Goal: Answer question/provide support: Share knowledge or assist other users

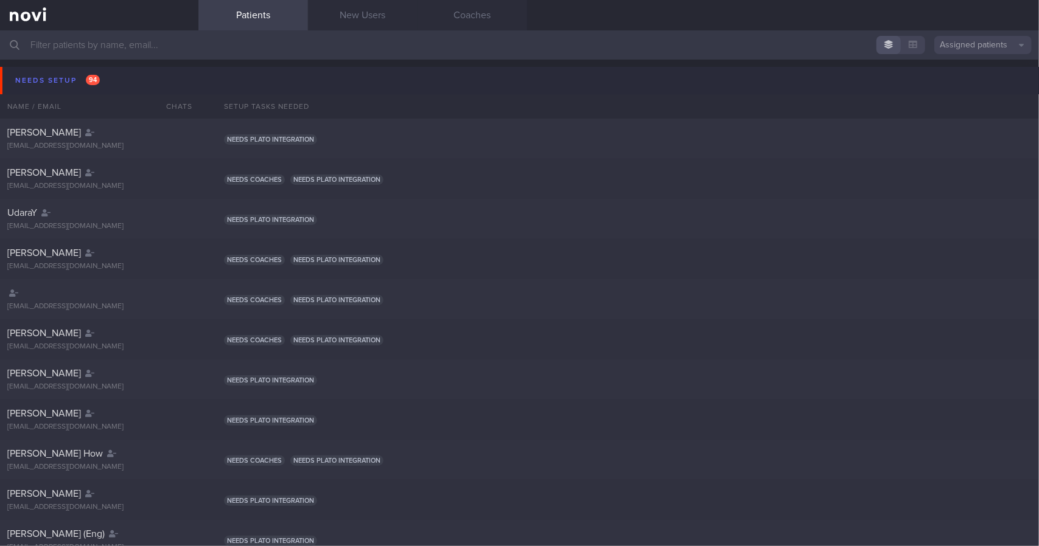
drag, startPoint x: 133, startPoint y: 76, endPoint x: 126, endPoint y: 94, distance: 19.7
click at [133, 75] on button "Needs setup 94" at bounding box center [521, 80] width 1042 height 27
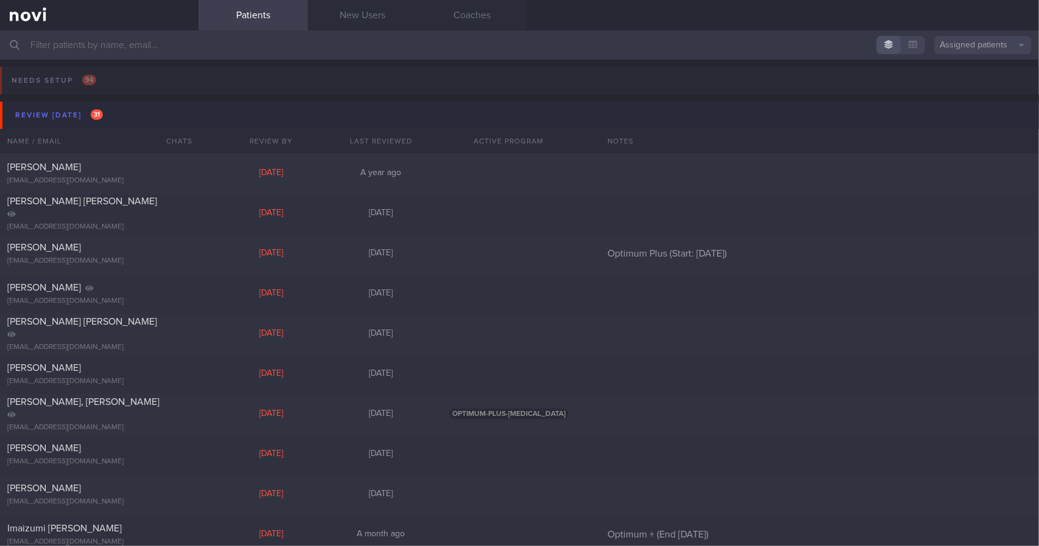
click at [120, 114] on button "Review [DATE] 31" at bounding box center [521, 115] width 1042 height 27
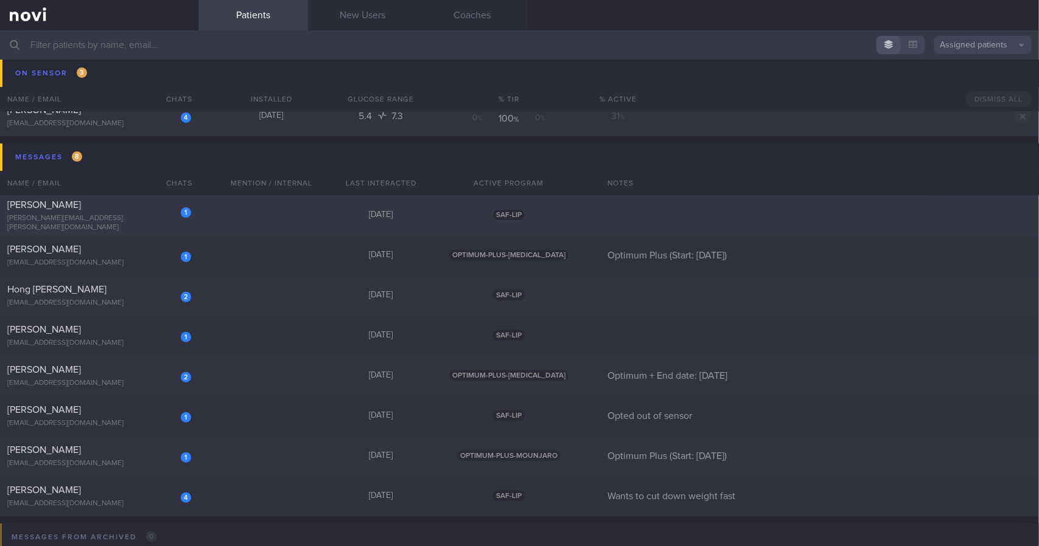
scroll to position [243, 0]
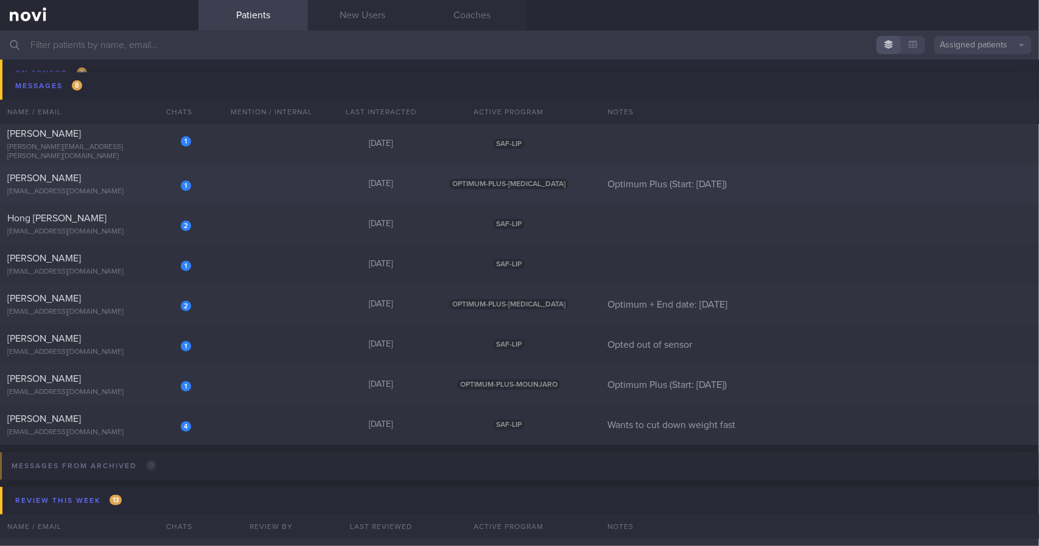
click at [218, 177] on div "1 [PERSON_NAME] [EMAIL_ADDRESS][DOMAIN_NAME] [DATE] OPTIMUM-PLUS-[MEDICAL_DATA]…" at bounding box center [519, 184] width 1039 height 40
select select "8"
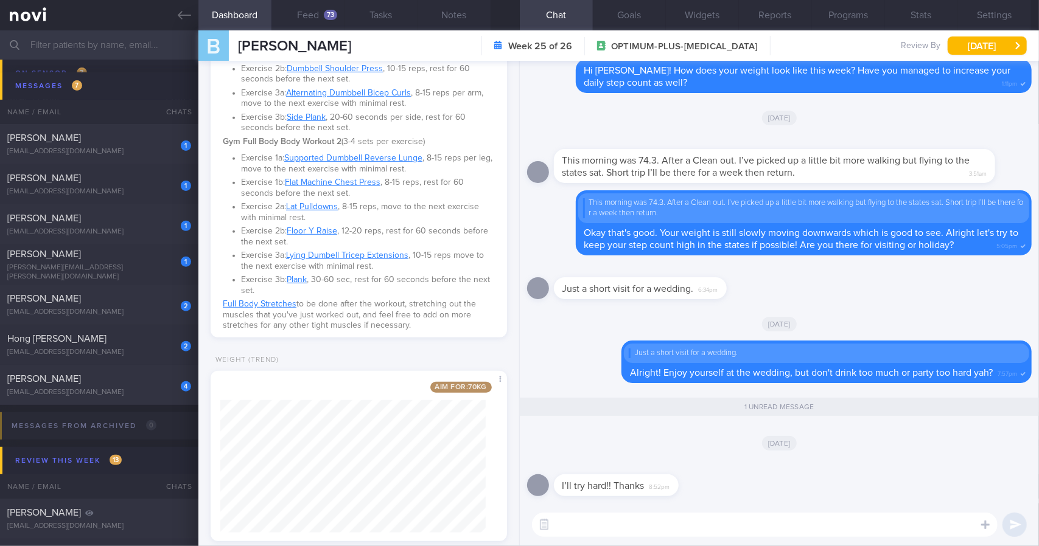
scroll to position [442, 0]
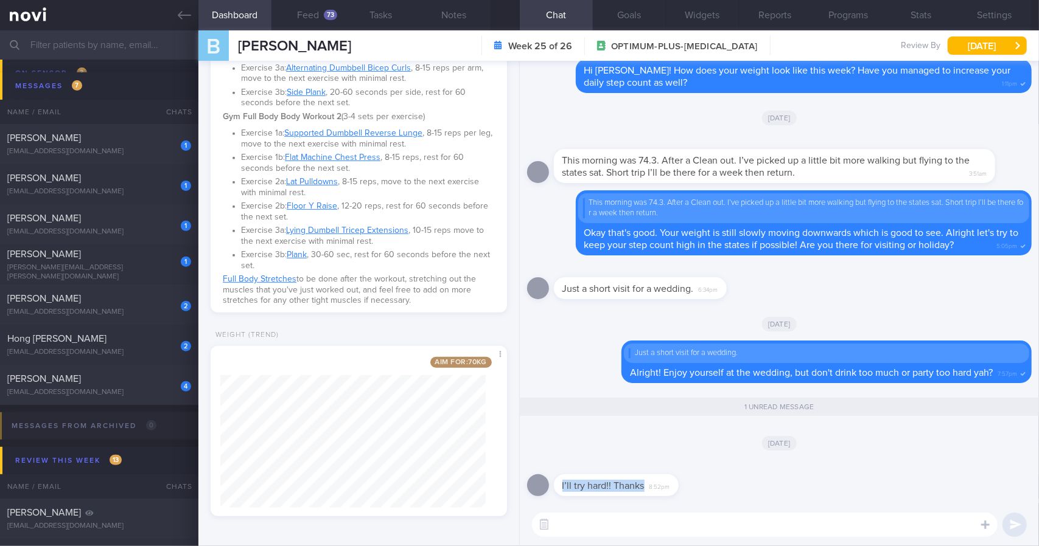
drag, startPoint x: 680, startPoint y: 486, endPoint x: 778, endPoint y: 484, distance: 97.4
click at [778, 484] on div "I’ll try hard!! Thanks 8:52pm" at bounding box center [779, 482] width 504 height 44
click at [689, 484] on div "I’ll try hard!! Thanks 8:52pm" at bounding box center [634, 478] width 161 height 37
drag, startPoint x: 671, startPoint y: 483, endPoint x: 798, endPoint y: 481, distance: 127.2
click at [804, 481] on div "I’ll try hard!! Thanks 8:52pm" at bounding box center [779, 482] width 504 height 44
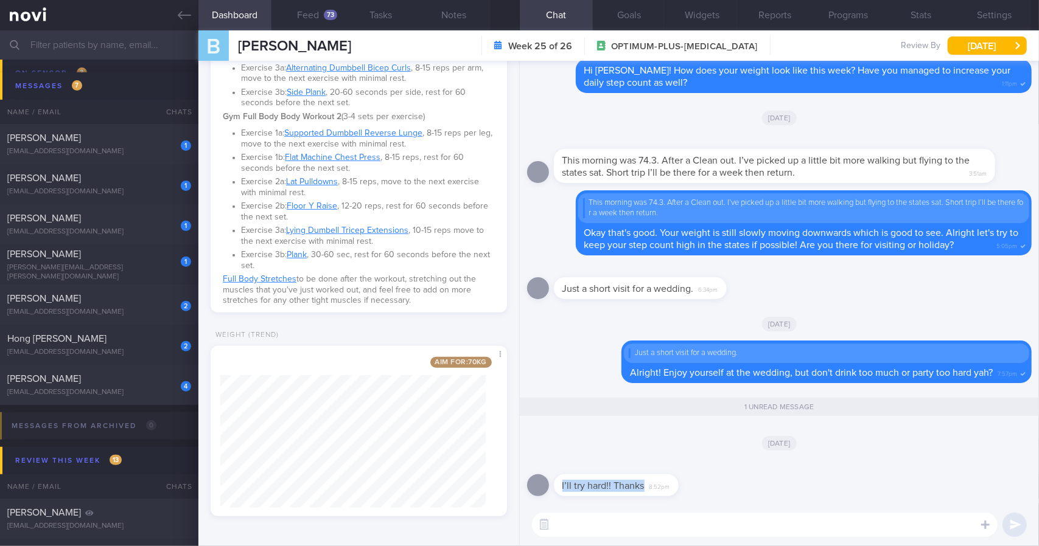
click at [641, 483] on span "I’ll try hard!! Thanks" at bounding box center [603, 486] width 82 height 10
drag, startPoint x: 675, startPoint y: 481, endPoint x: 820, endPoint y: 481, distance: 145.4
click at [820, 481] on div "I’ll try hard!! Thanks 8:52pm" at bounding box center [779, 482] width 504 height 44
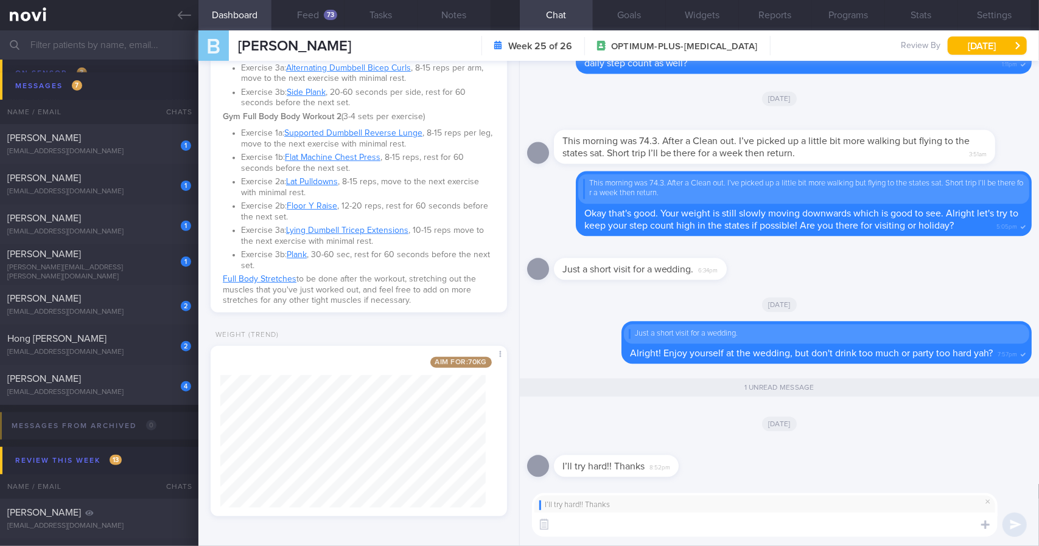
click at [730, 529] on textarea at bounding box center [764, 525] width 465 height 24
type textarea "👍"
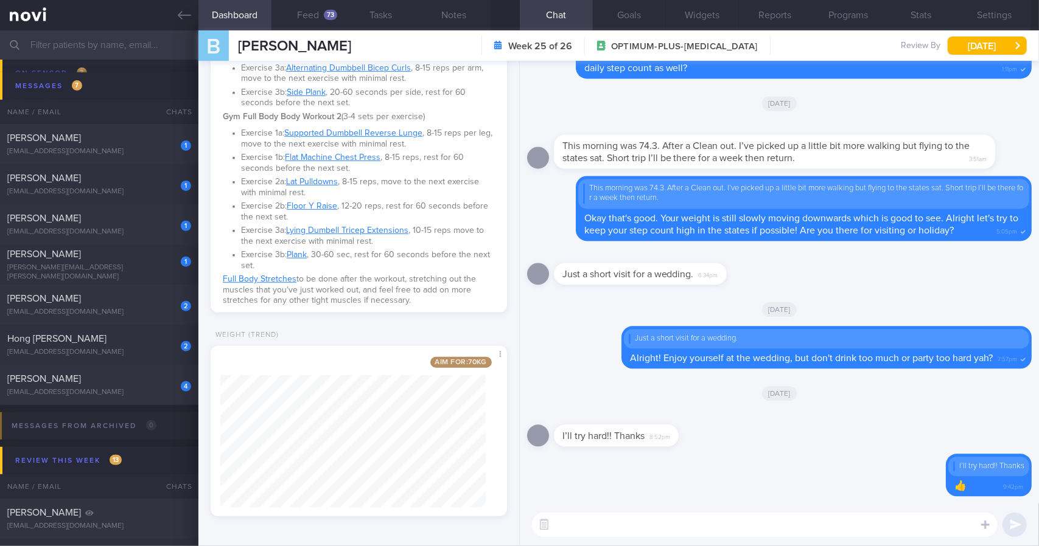
click at [170, 33] on input "text" at bounding box center [519, 44] width 1039 height 29
click at [192, 7] on link at bounding box center [99, 15] width 198 height 30
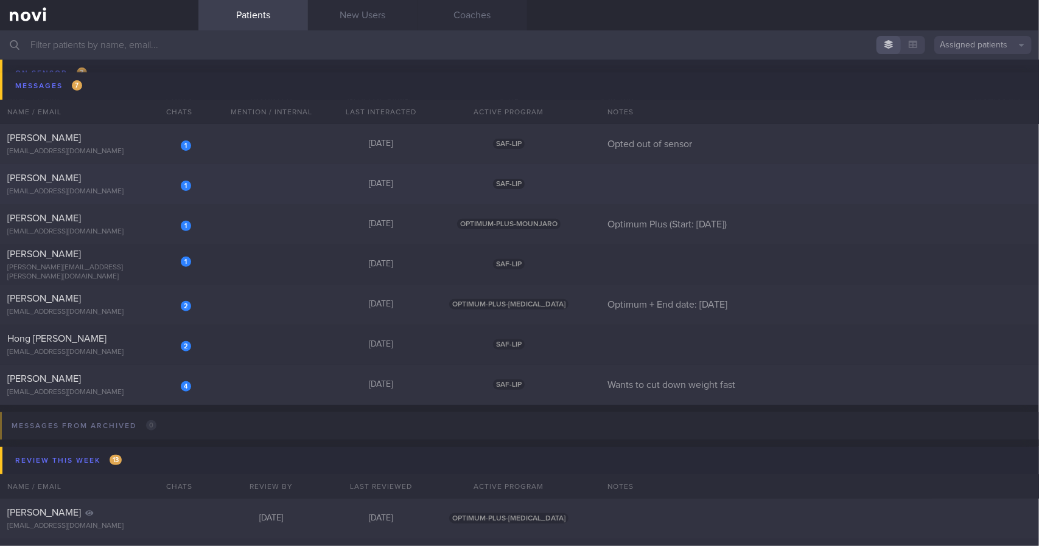
click at [190, 186] on div "1 Koh Thong Wee [EMAIL_ADDRESS][DOMAIN_NAME]" at bounding box center [99, 184] width 198 height 24
select select "8"
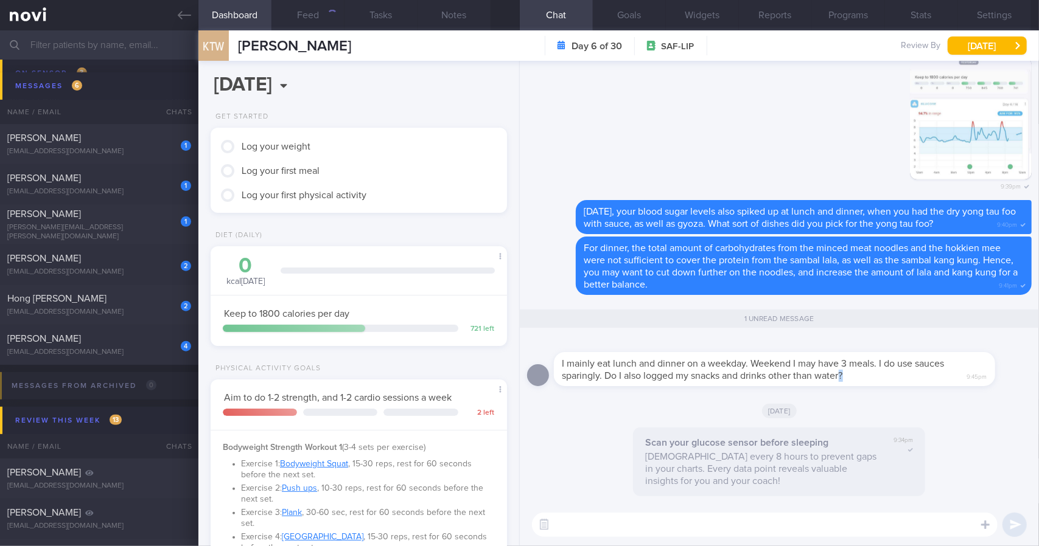
drag, startPoint x: 840, startPoint y: 375, endPoint x: 887, endPoint y: 375, distance: 46.9
click at [887, 375] on div "I mainly eat lunch and dinner on a weekday. Weekend I may have 3 meals. I do us…" at bounding box center [774, 369] width 441 height 34
click at [871, 375] on div "I mainly eat lunch and dinner on a weekday. Weekend I may have 3 meals. I do us…" at bounding box center [774, 369] width 441 height 34
click at [875, 386] on div "I mainly eat lunch and dinner on a weekday. Weekend I may have 3 meals. I do us…" at bounding box center [779, 366] width 504 height 56
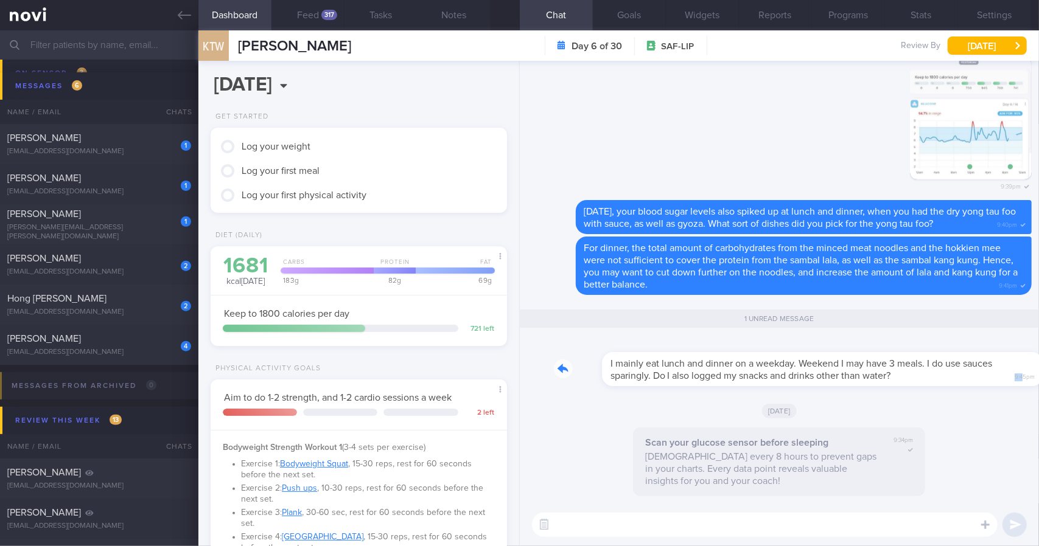
scroll to position [167, 270]
drag, startPoint x: 873, startPoint y: 376, endPoint x: 966, endPoint y: 376, distance: 93.7
click at [966, 376] on div "I mainly eat lunch and dinner on a weekday. Weekend I may have 3 meals. I do us…" at bounding box center [793, 362] width 478 height 49
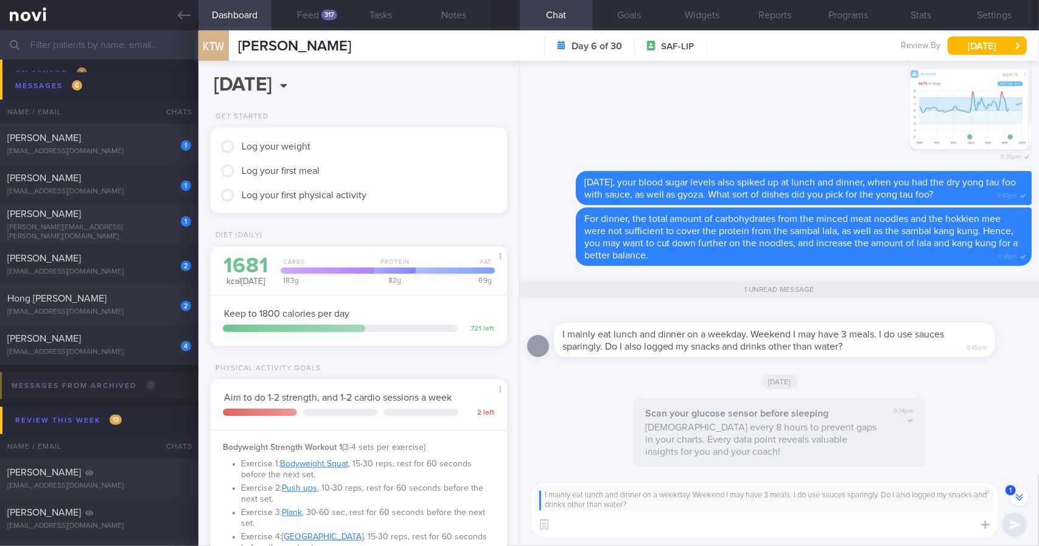
scroll to position [-29, 0]
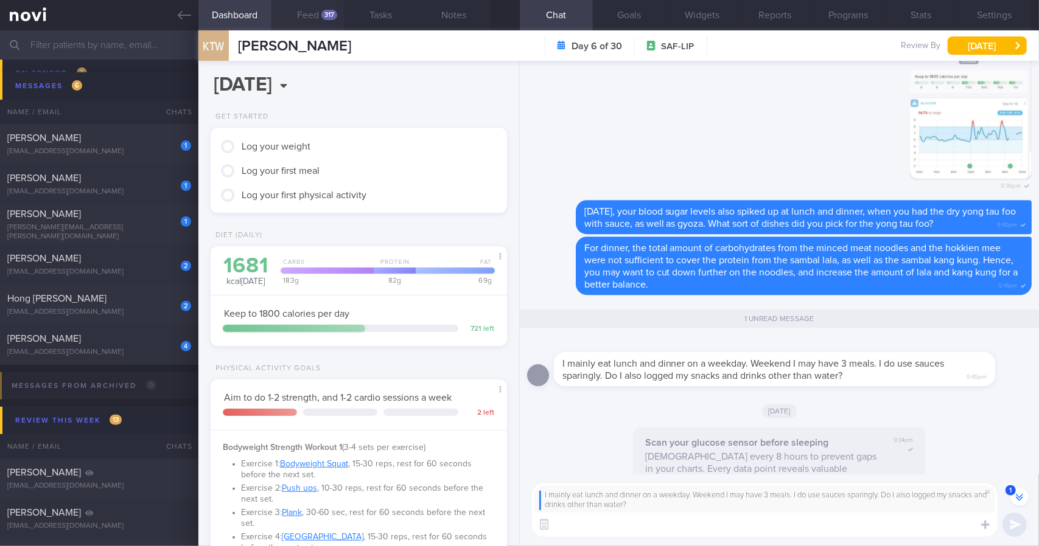
click at [313, 19] on button "Feed 317" at bounding box center [307, 15] width 73 height 30
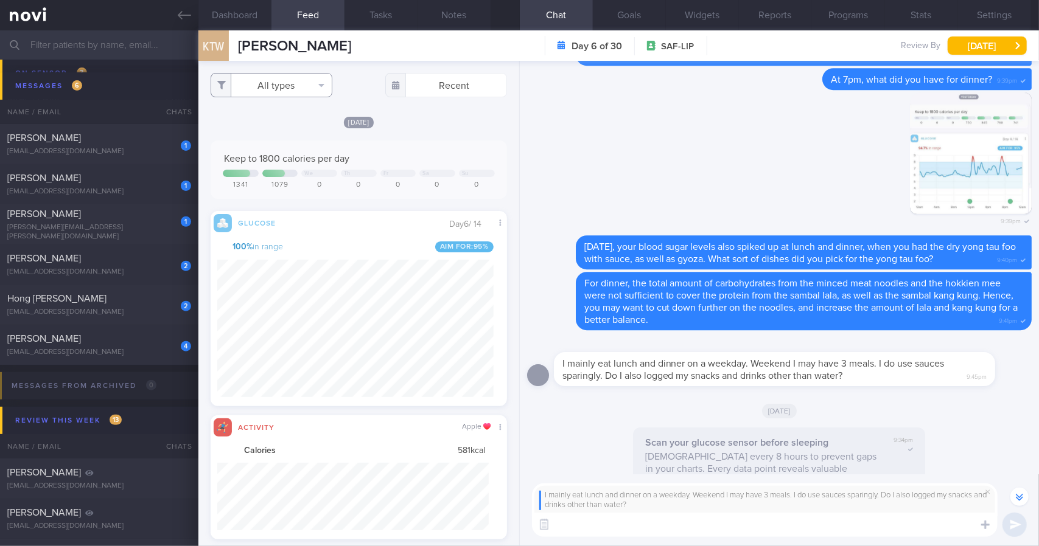
click at [297, 81] on button "All types" at bounding box center [272, 85] width 122 height 24
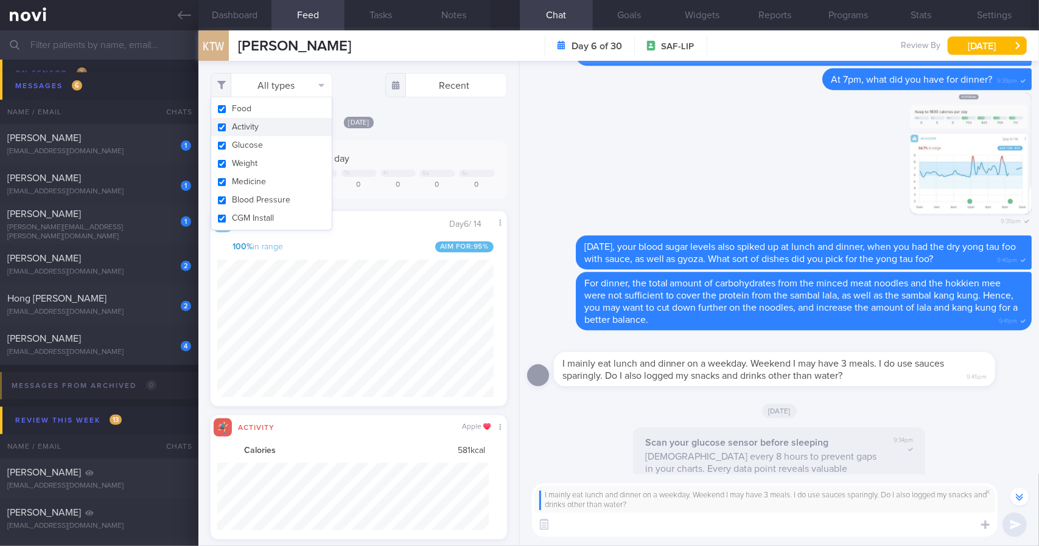
click at [295, 124] on button "Activity" at bounding box center [271, 127] width 120 height 18
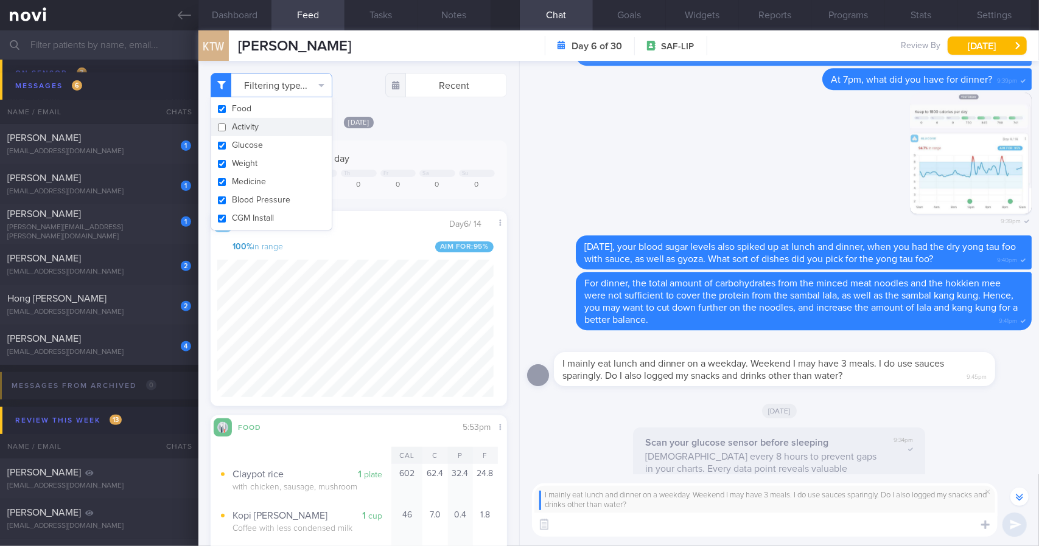
checkbox input "false"
click at [296, 164] on button "Weight" at bounding box center [271, 164] width 120 height 18
checkbox input "false"
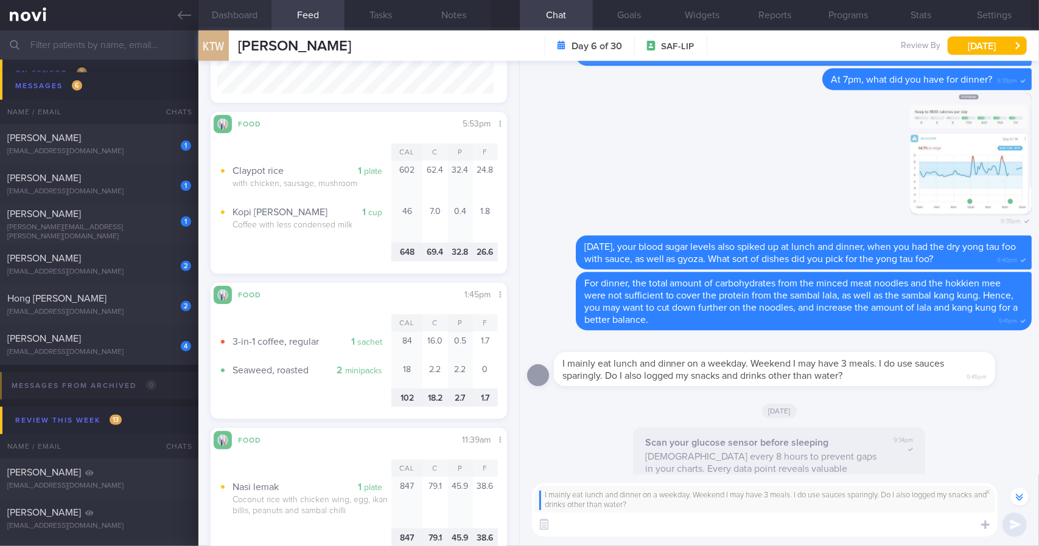
click at [251, 16] on button "Dashboard" at bounding box center [234, 15] width 73 height 30
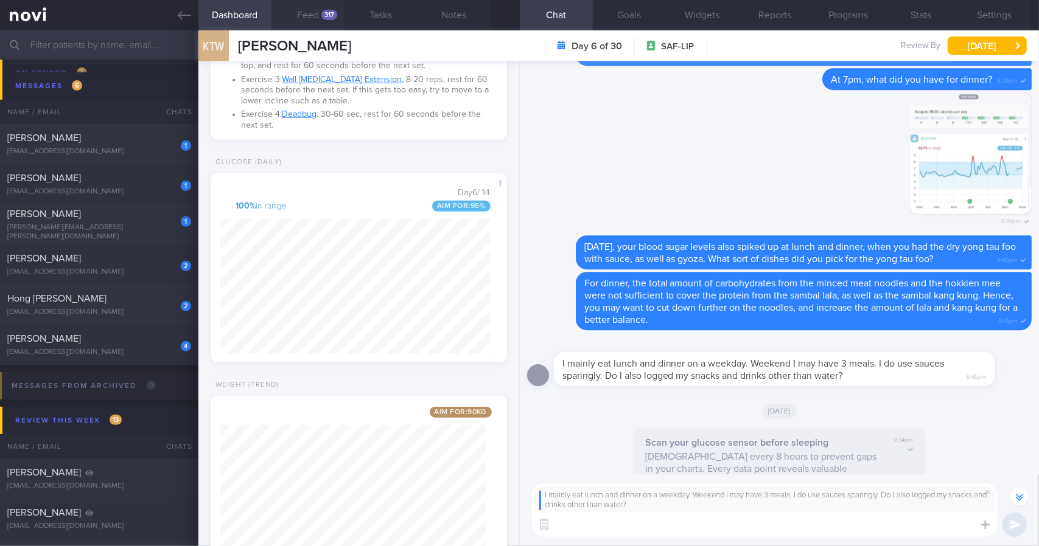
click at [309, 21] on button "Feed 317" at bounding box center [307, 15] width 73 height 30
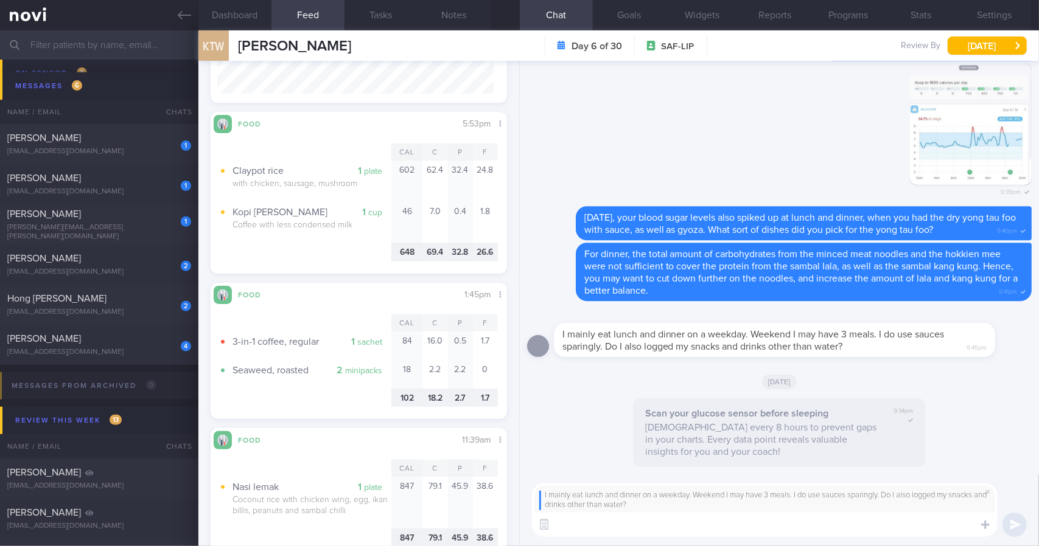
click at [663, 528] on textarea at bounding box center [764, 525] width 465 height 24
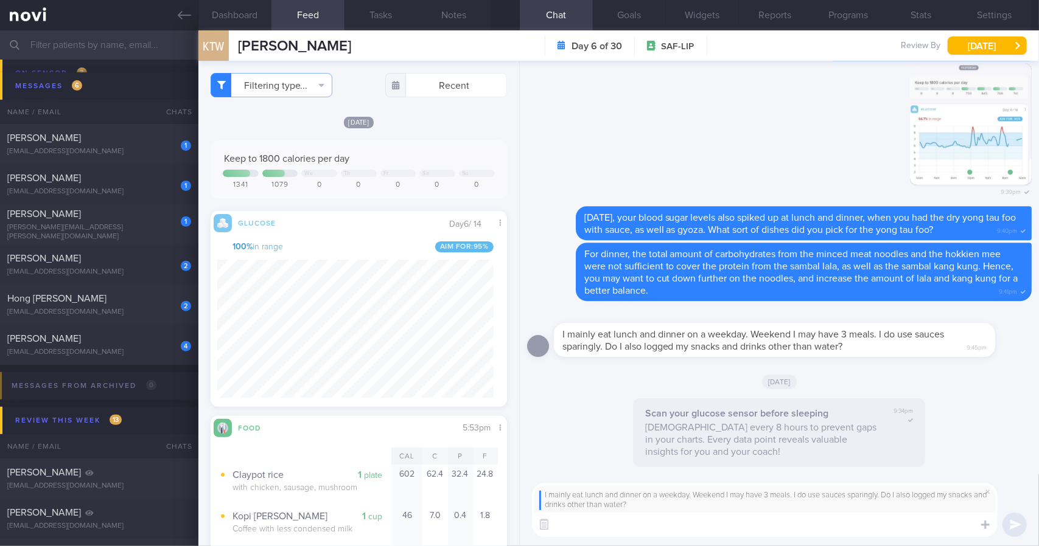
click at [645, 525] on textarea at bounding box center [764, 525] width 465 height 24
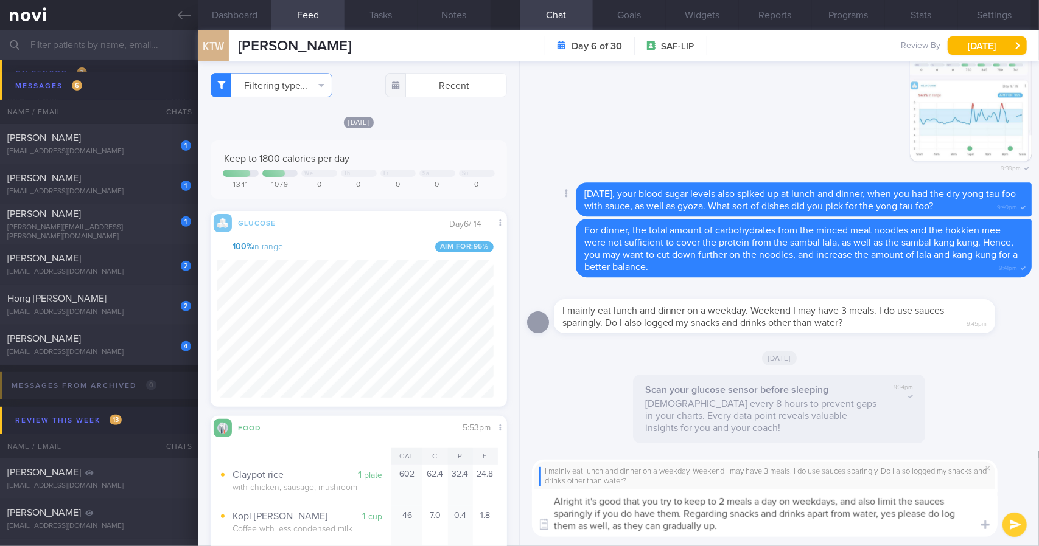
type textarea "Alright it's good that you try to keep to 2 meals a day on weekdays, and also l…"
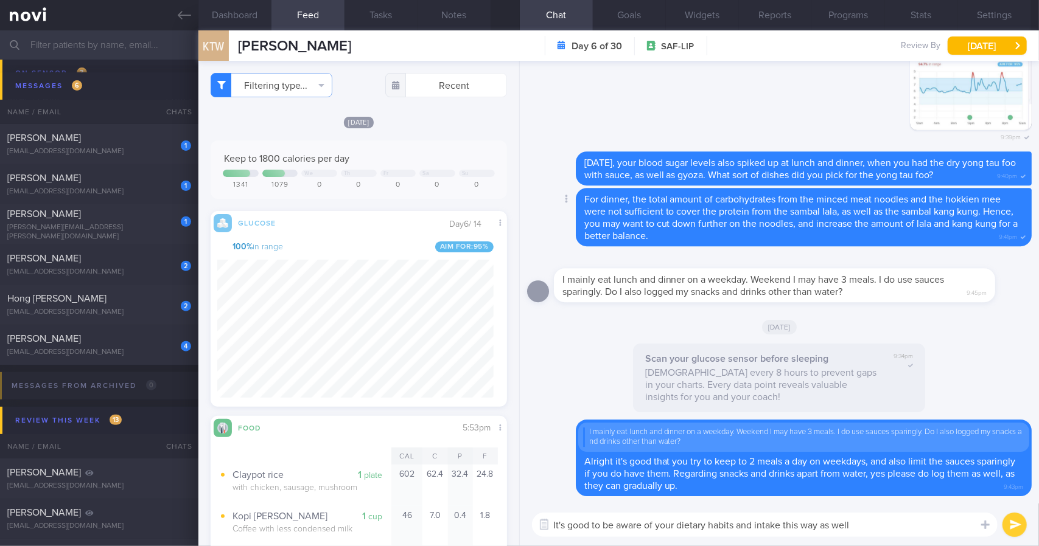
type textarea "It's good to be aware of your dietary habits and intake this way as well."
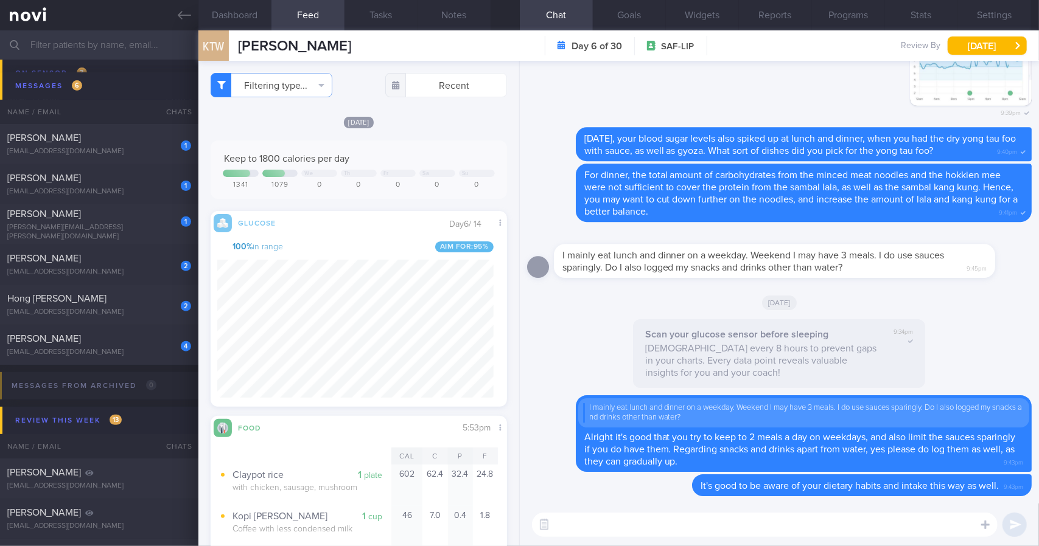
click at [803, 531] on textarea at bounding box center [764, 525] width 465 height 24
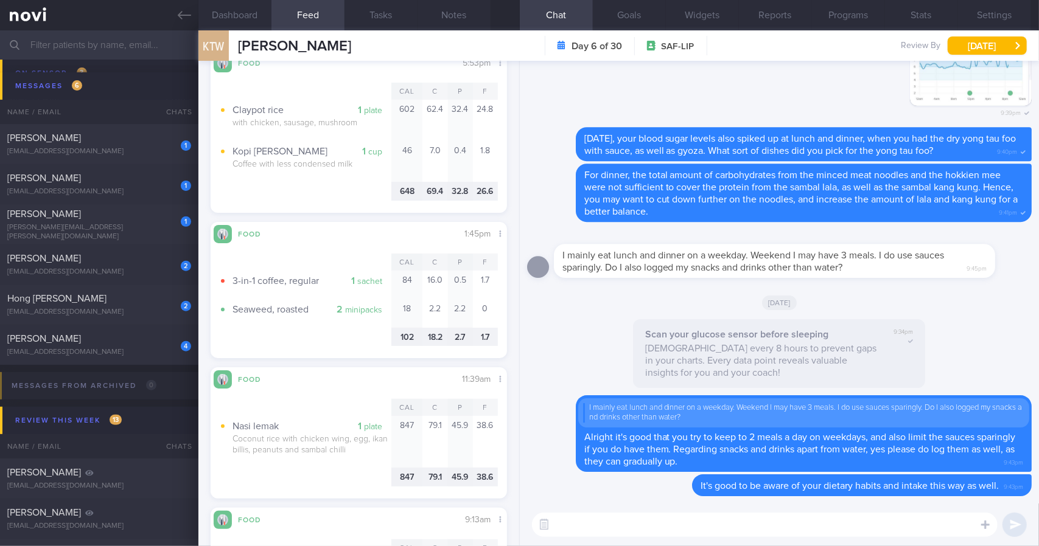
scroll to position [487, 0]
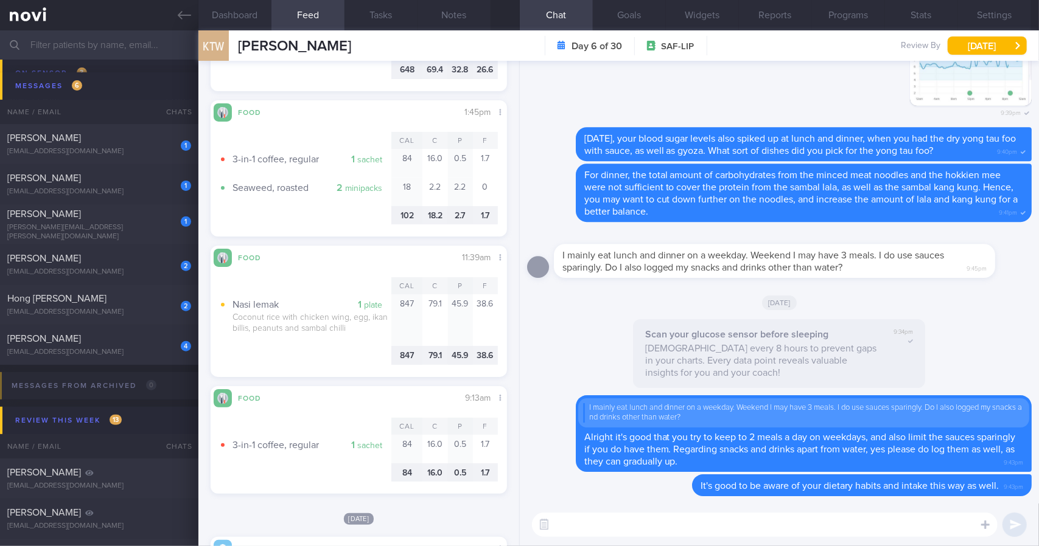
click at [595, 526] on textarea at bounding box center [764, 525] width 465 height 24
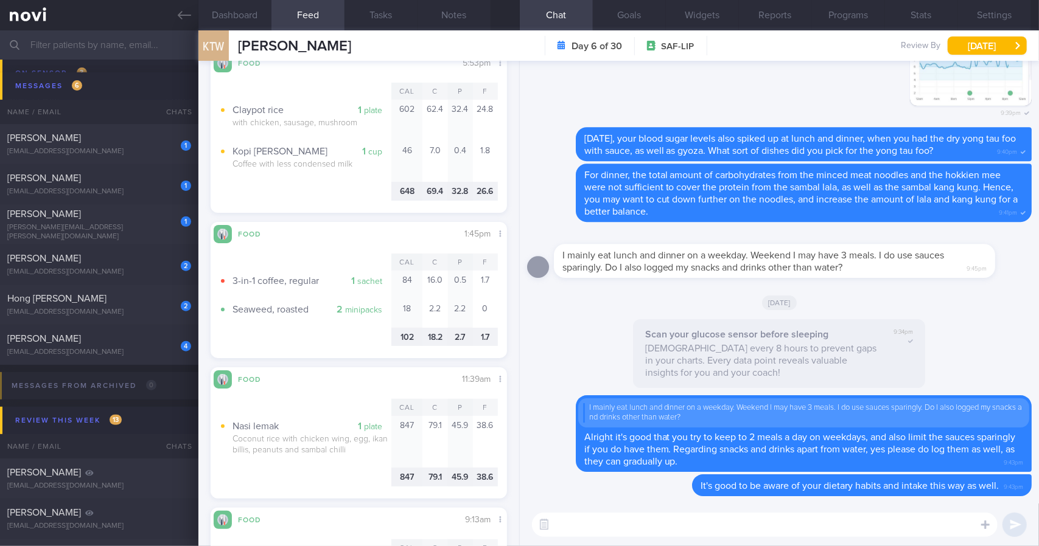
scroll to position [243, 0]
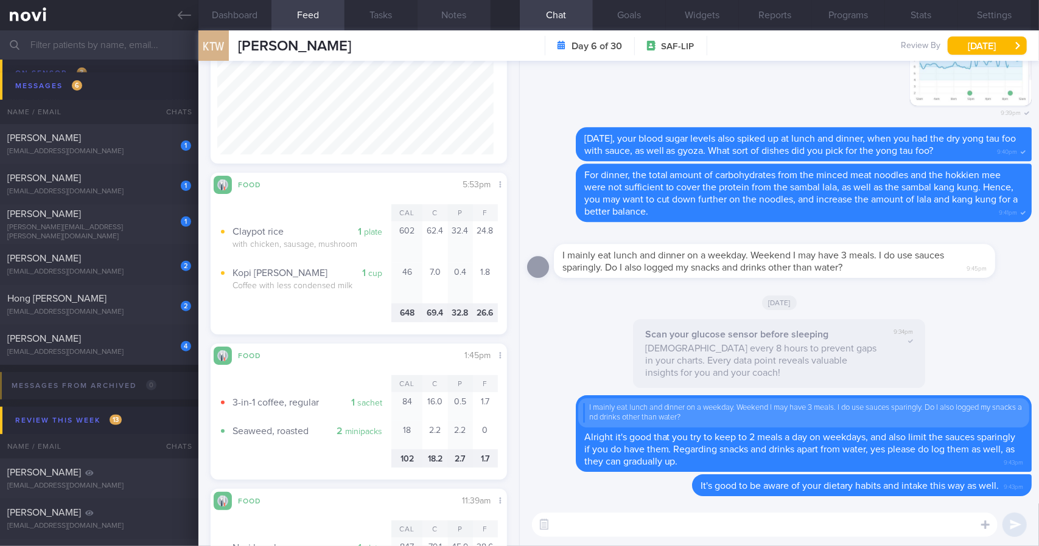
click at [437, 18] on button "Notes" at bounding box center [453, 15] width 73 height 30
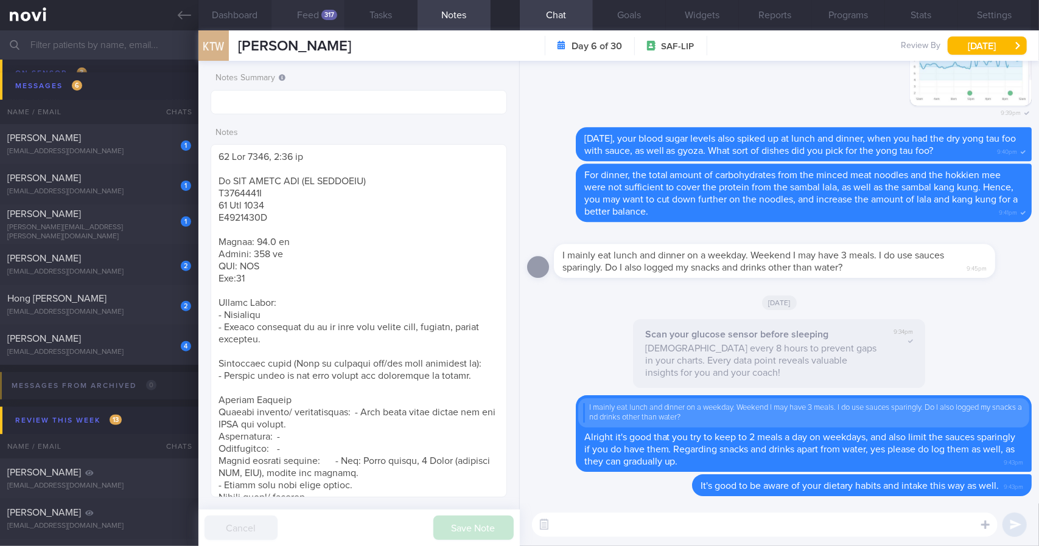
click at [298, 14] on button "Feed 317" at bounding box center [307, 15] width 73 height 30
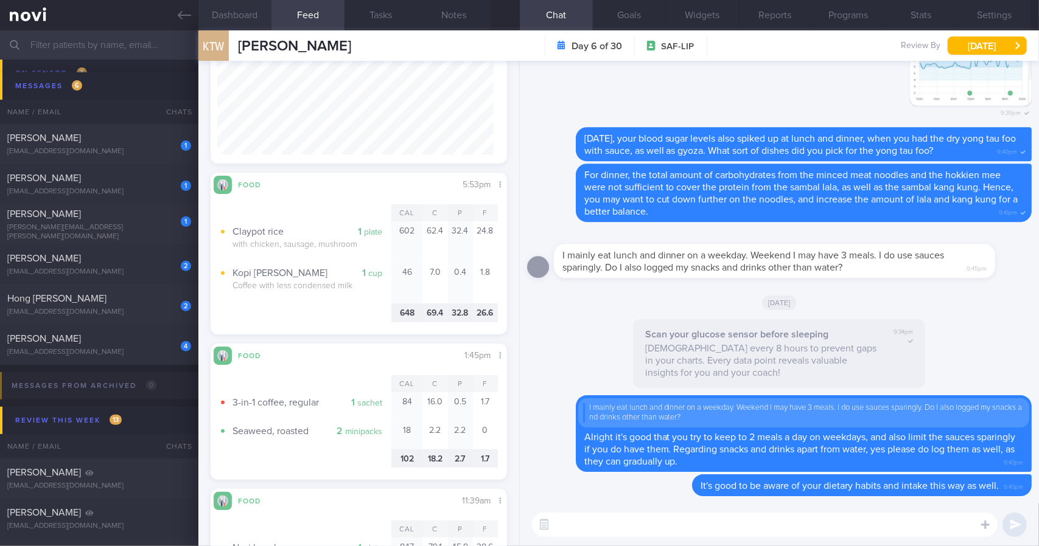
click at [252, 12] on button "Dashboard" at bounding box center [234, 15] width 73 height 30
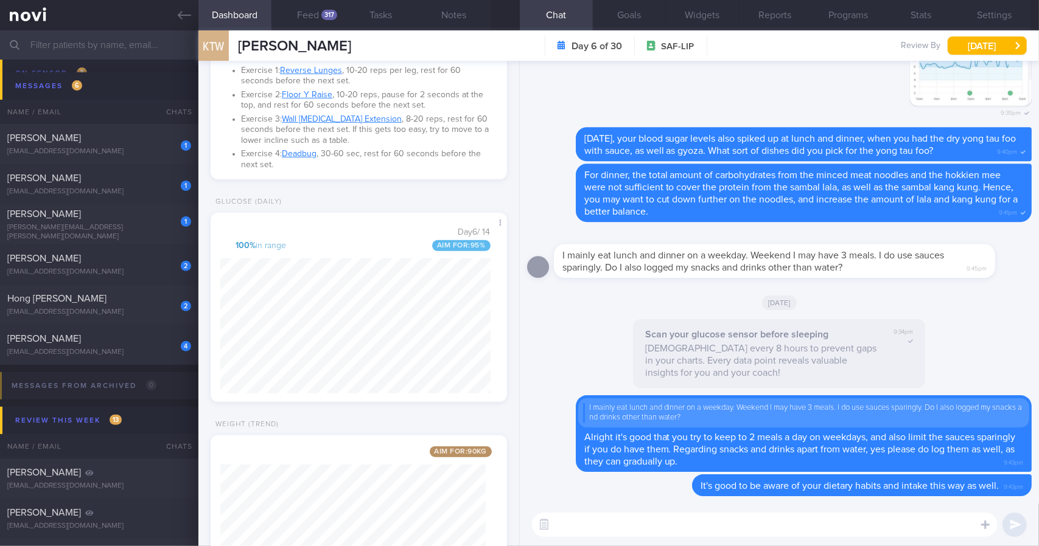
scroll to position [414, 0]
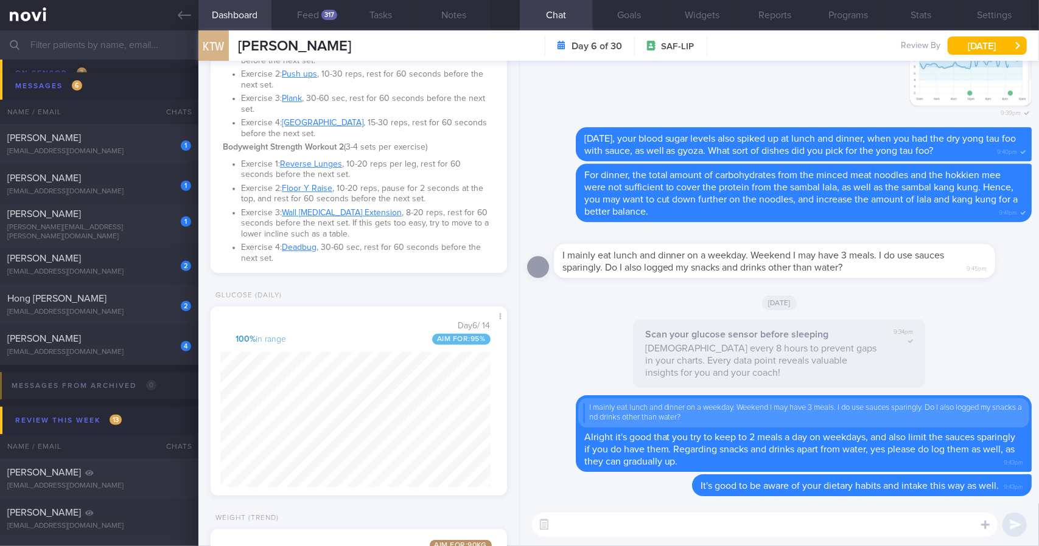
click at [602, 516] on textarea at bounding box center [764, 525] width 465 height 24
type textarea "Can you also log your latest weight into the app as well?"
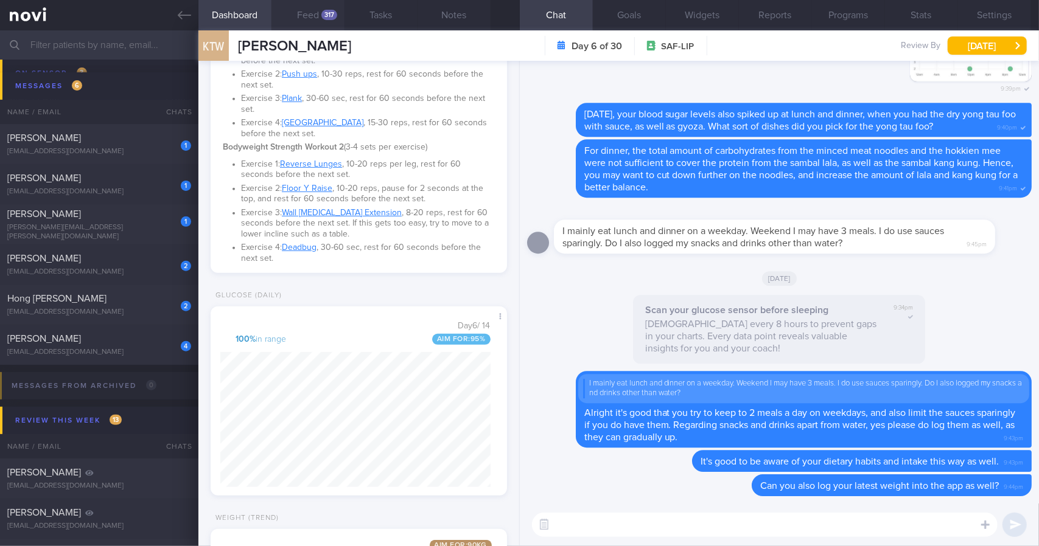
click at [322, 11] on div "317" at bounding box center [329, 15] width 16 height 10
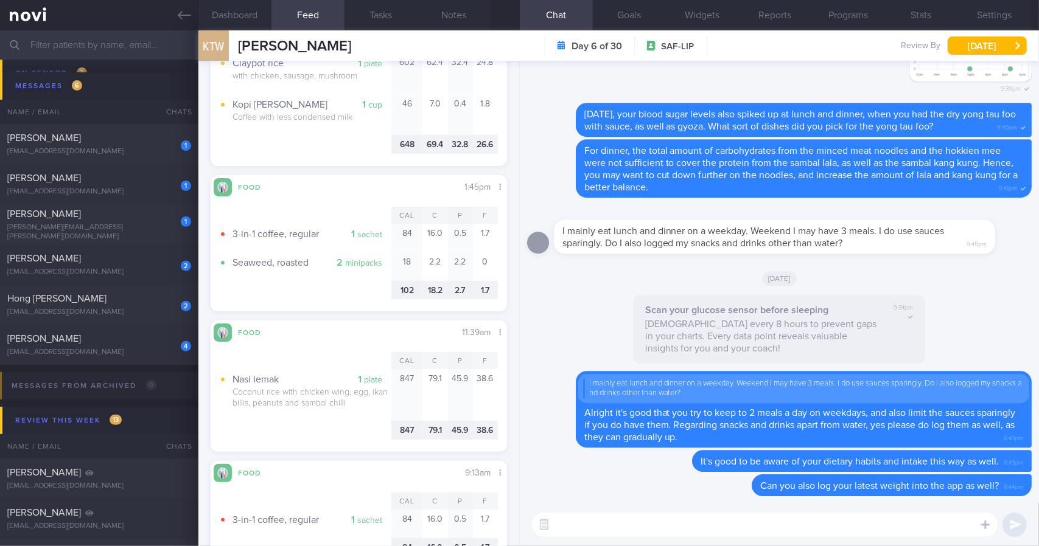
scroll to position [487, 0]
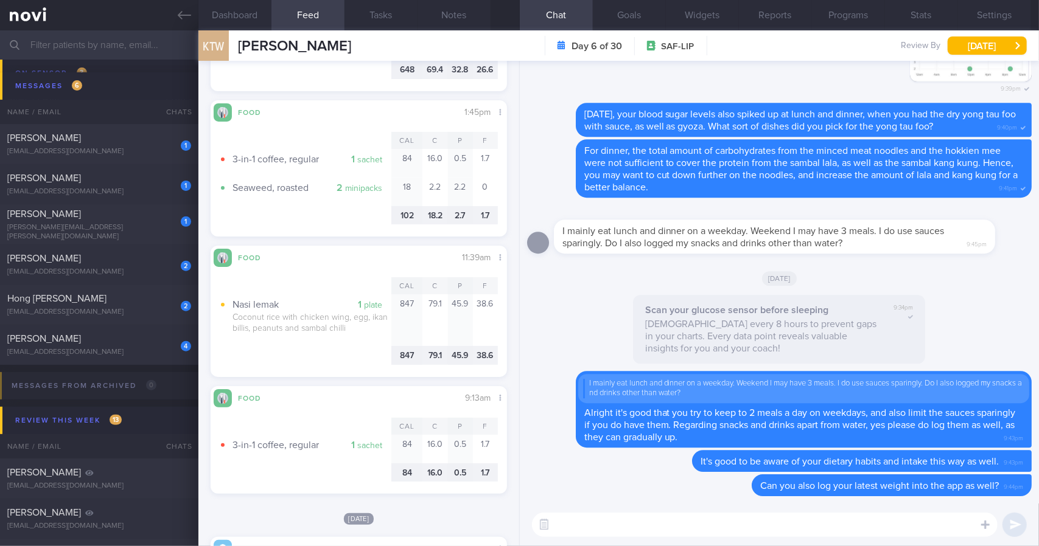
click at [593, 523] on textarea at bounding box center [764, 525] width 465 height 24
click at [929, 519] on textarea "[DATE] for your lunch, you had quite a high calorie meal (Nasi Lemak). This meal" at bounding box center [764, 525] width 465 height 24
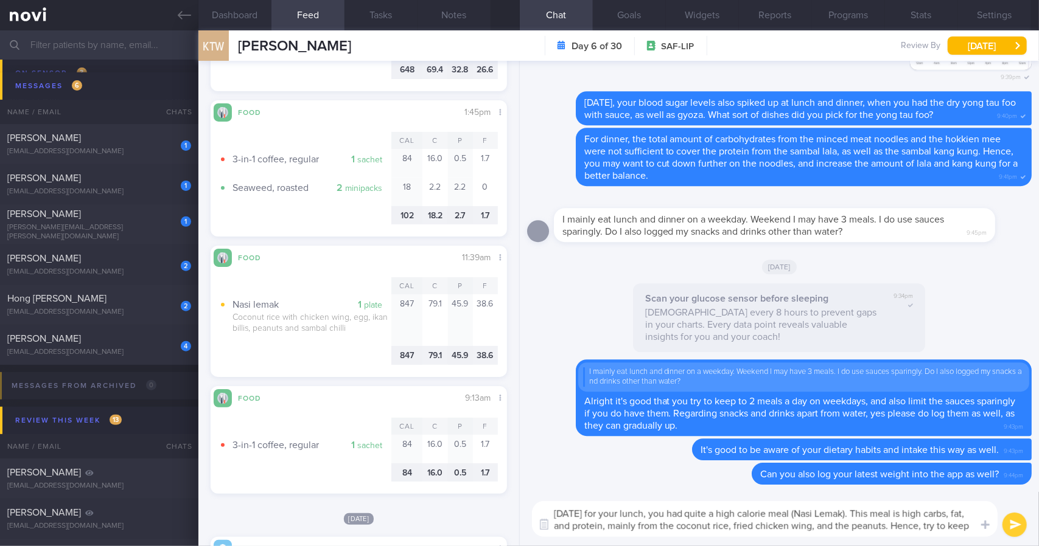
scroll to position [0, 0]
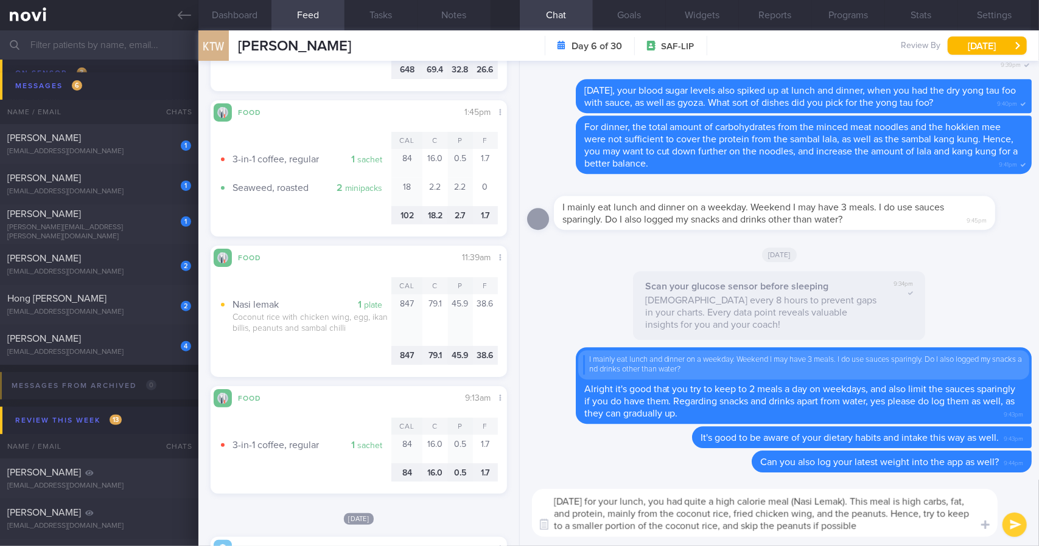
type textarea "[DATE] for your lunch, you had quite a high calorie meal (Nasi Lemak). This mea…"
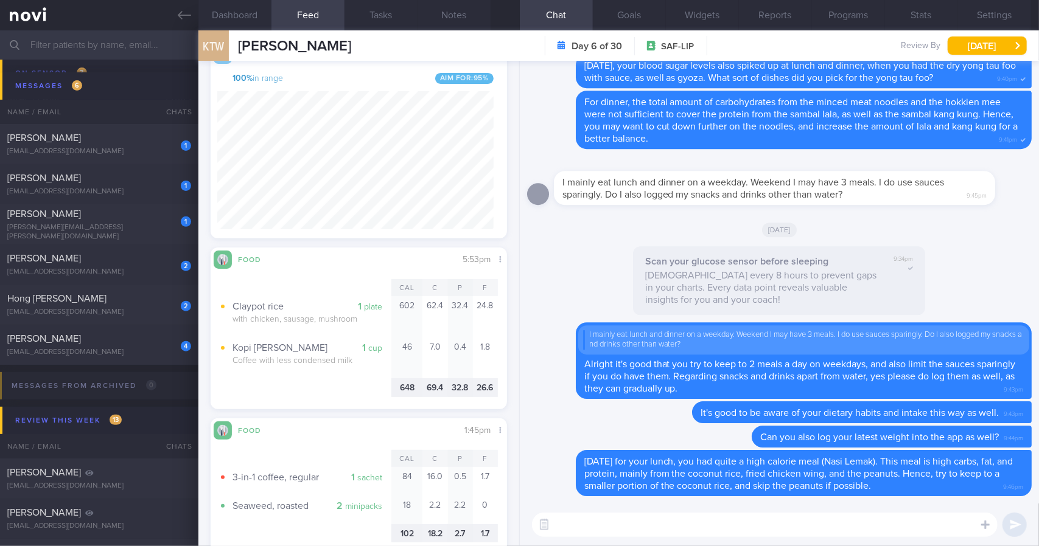
scroll to position [168, 0]
click at [249, 4] on button "Dashboard" at bounding box center [234, 15] width 73 height 30
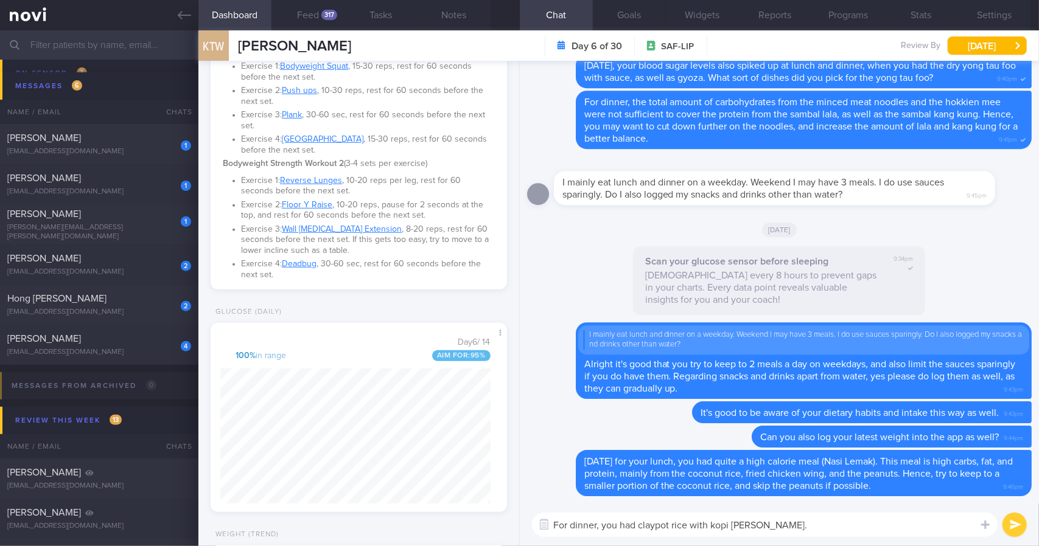
scroll to position [354, 0]
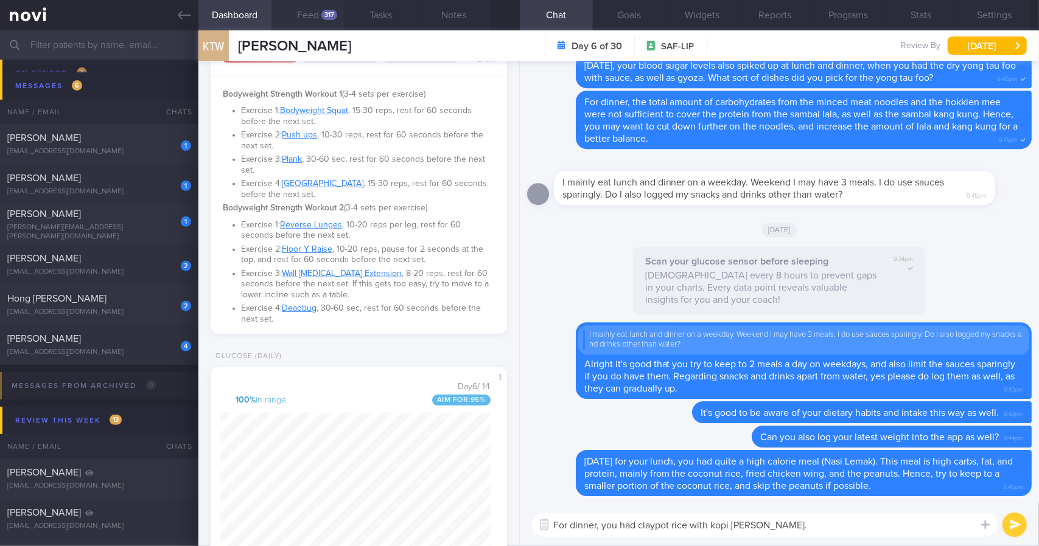
click at [326, 21] on button "Feed 317" at bounding box center [307, 15] width 73 height 30
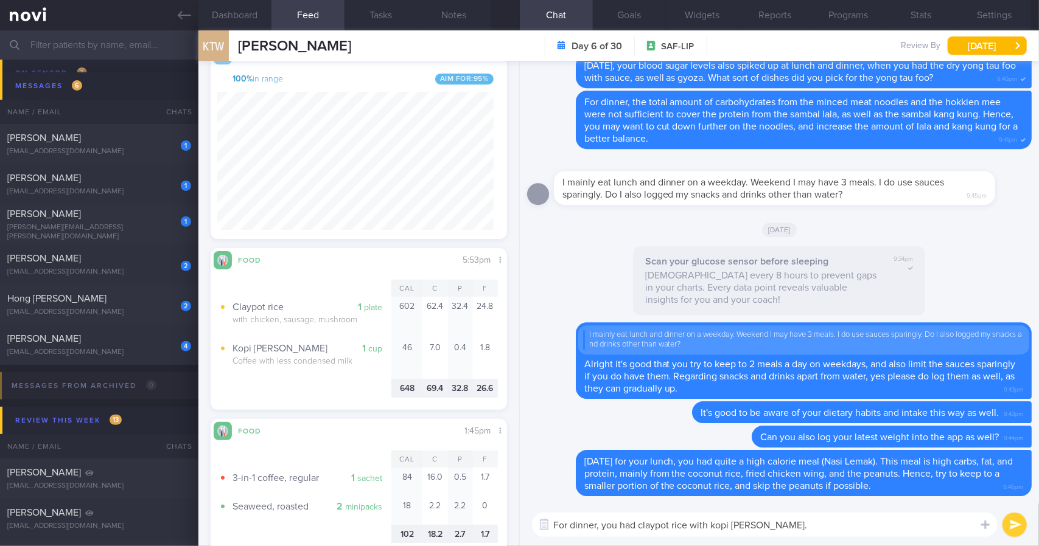
click at [795, 520] on textarea "For dinner, you had claypot rice with kopi [PERSON_NAME]." at bounding box center [764, 525] width 465 height 24
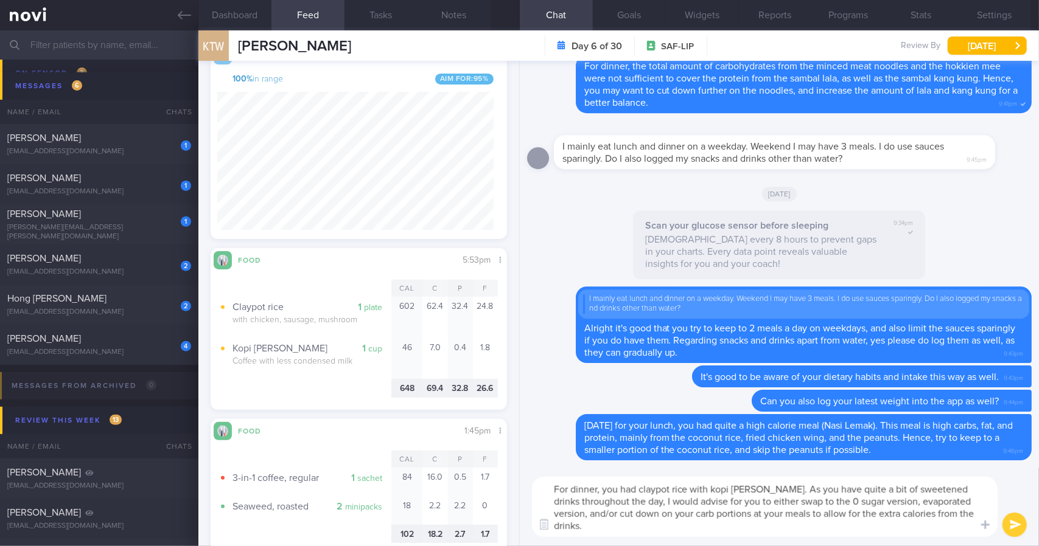
type textarea "For dinner, you had claypot rice with kopi [PERSON_NAME]. As you have quite a b…"
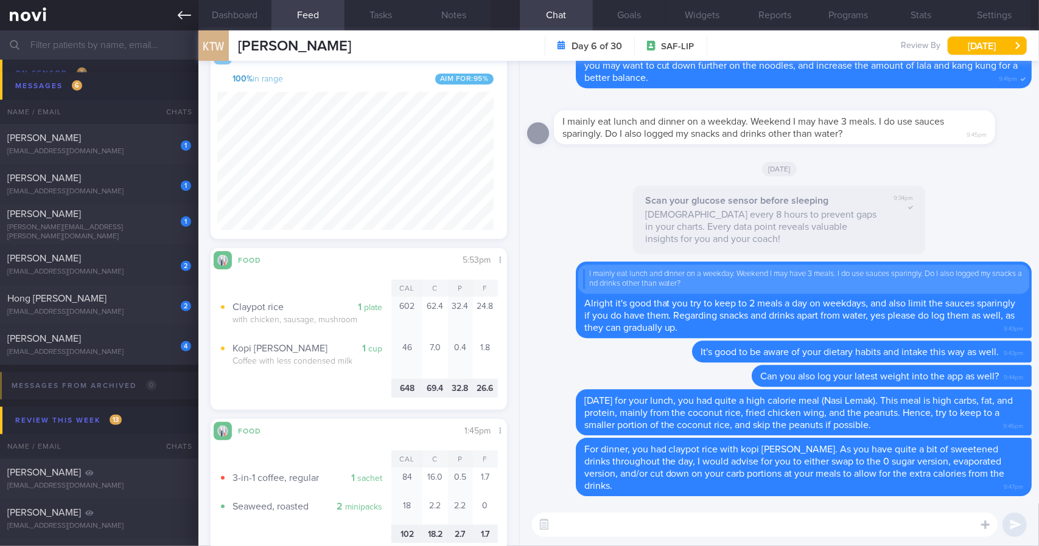
click at [183, 18] on icon at bounding box center [184, 15] width 13 height 13
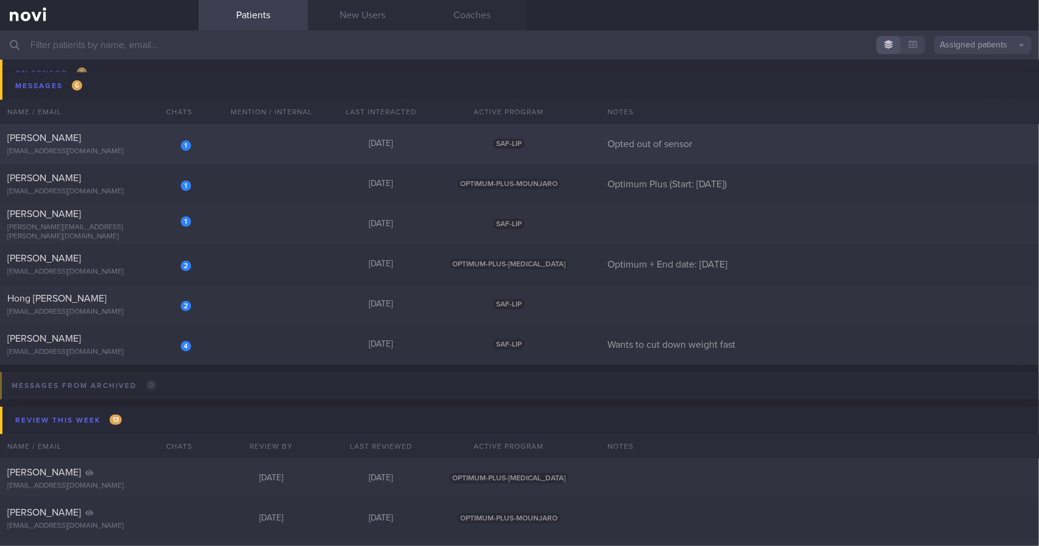
click at [153, 134] on div "[PERSON_NAME]" at bounding box center [97, 138] width 181 height 12
select select "8"
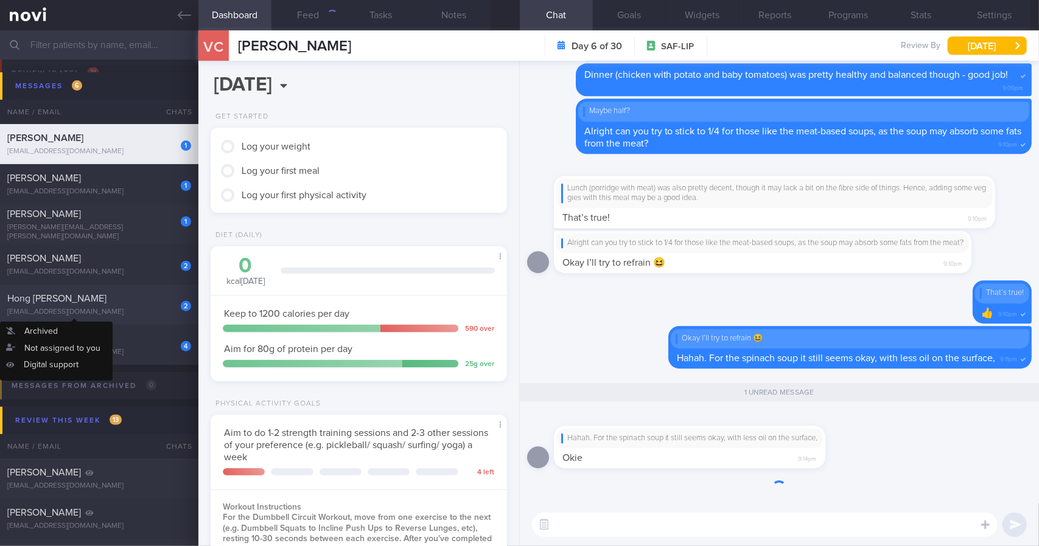
scroll to position [150, 265]
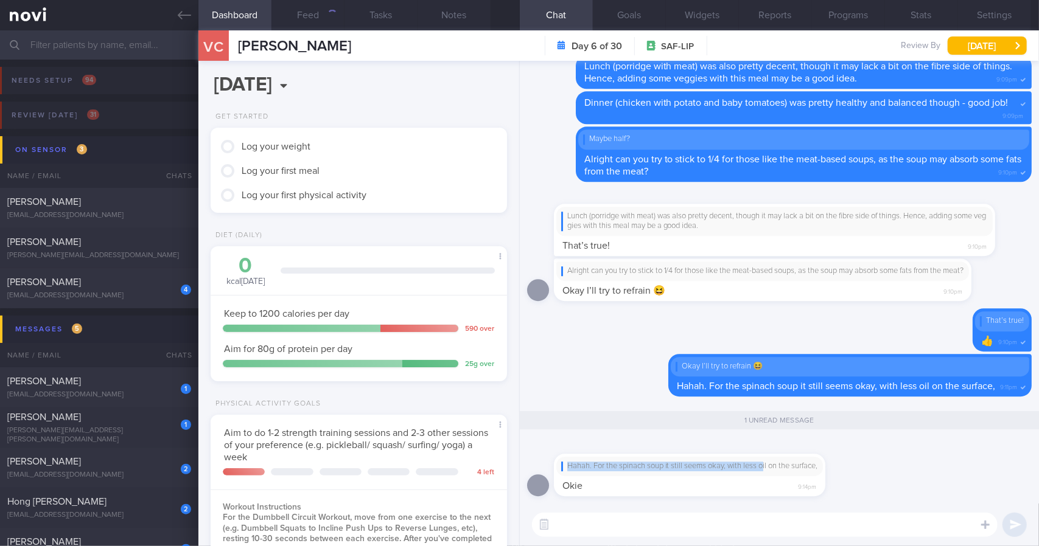
drag, startPoint x: 764, startPoint y: 465, endPoint x: 885, endPoint y: 462, distance: 120.5
click at [885, 462] on div "Hahah. For the spinach soup it still seems okay, with less oil on the surface, …" at bounding box center [779, 471] width 504 height 65
click at [823, 462] on div "Hahah. For the spinach soup it still seems okay, with less oil on the surface," at bounding box center [689, 466] width 267 height 19
drag, startPoint x: 803, startPoint y: 473, endPoint x: 503, endPoint y: 343, distance: 327.8
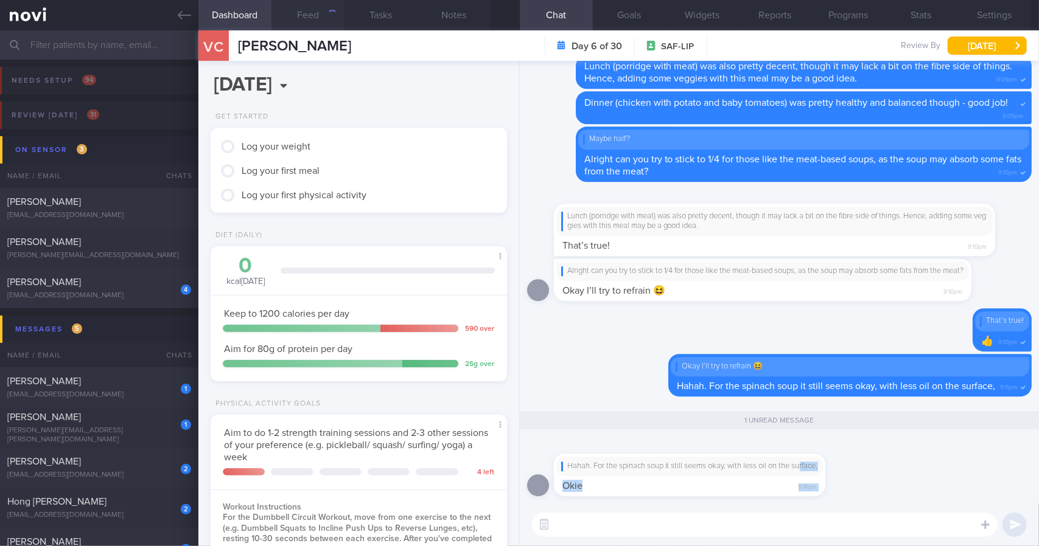
click at [312, 19] on button "Feed" at bounding box center [307, 15] width 73 height 30
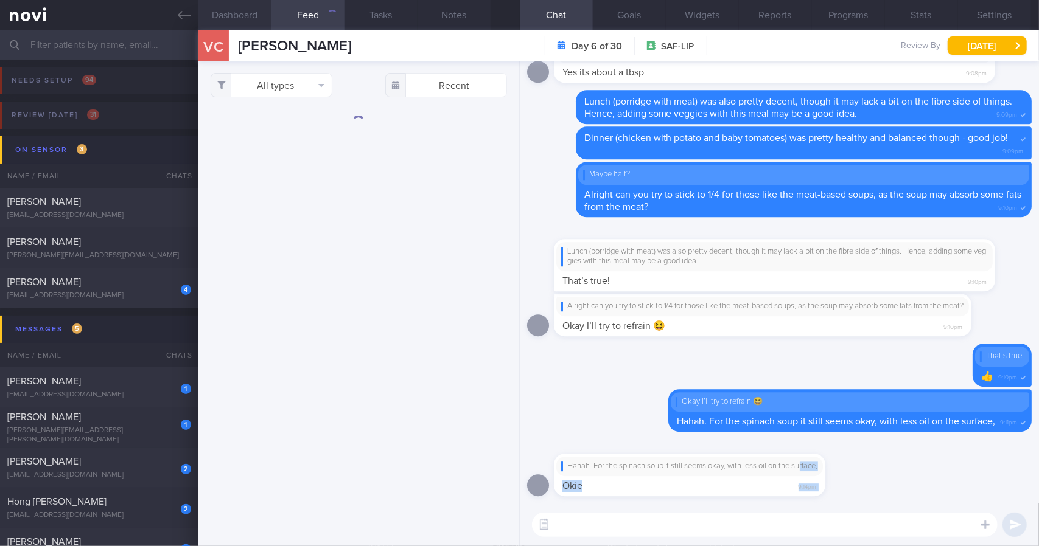
click at [242, 15] on button "Dashboard" at bounding box center [234, 15] width 73 height 30
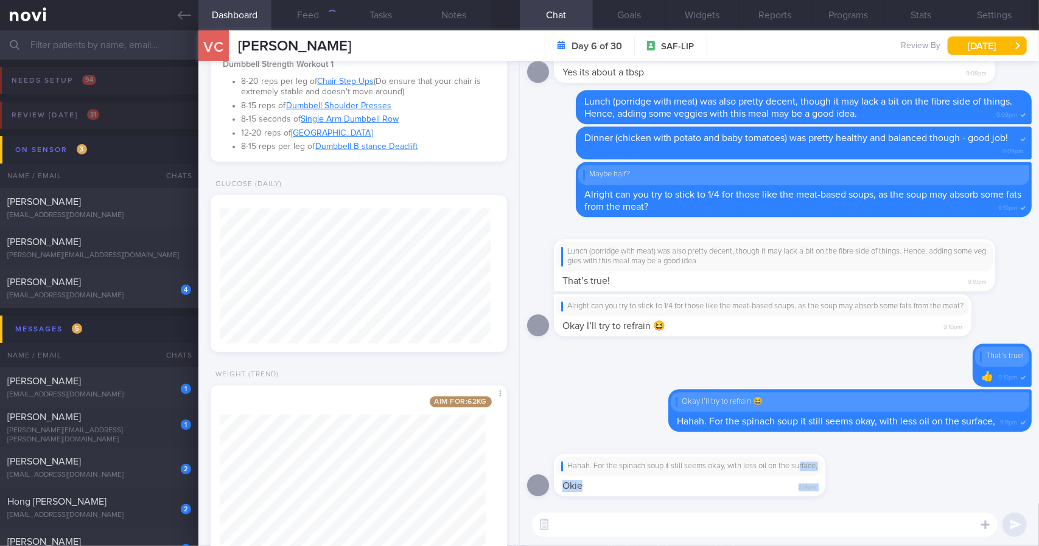
scroll to position [684, 0]
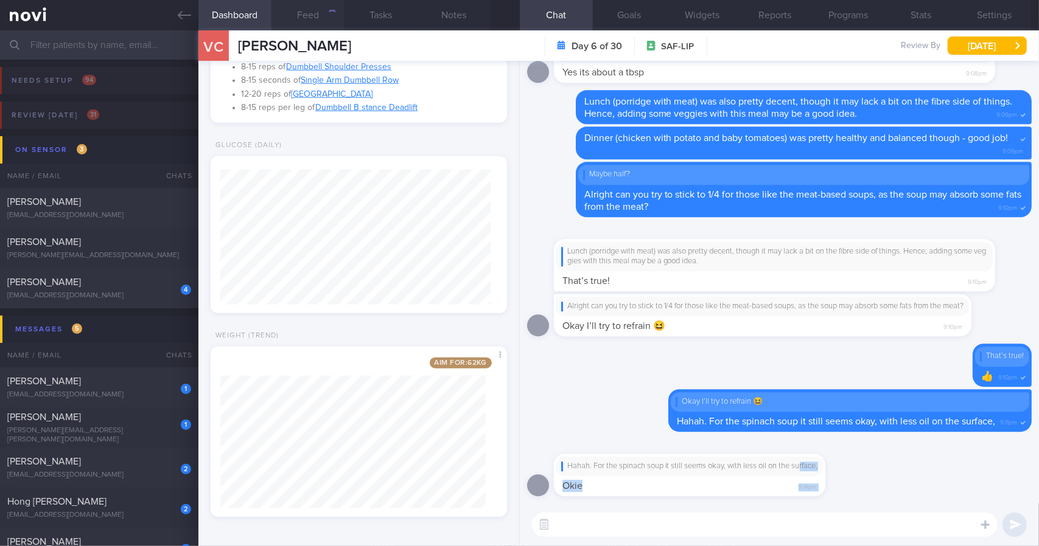
click at [312, 8] on button "Feed" at bounding box center [307, 15] width 73 height 30
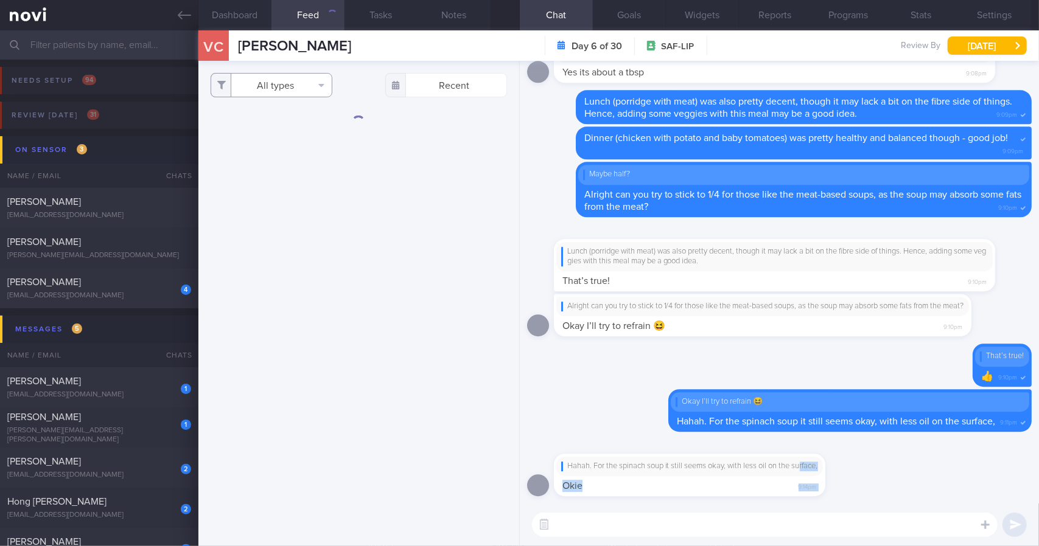
click at [300, 78] on button "All types" at bounding box center [272, 85] width 122 height 24
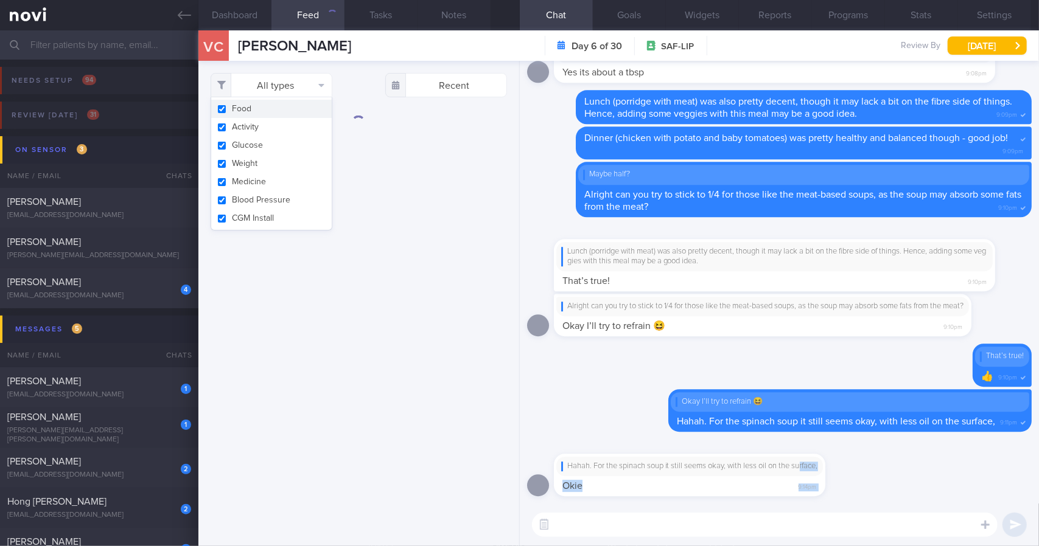
click at [290, 122] on button "Activity" at bounding box center [271, 127] width 120 height 18
checkbox input "false"
click at [287, 161] on button "Weight" at bounding box center [271, 164] width 120 height 18
checkbox input "false"
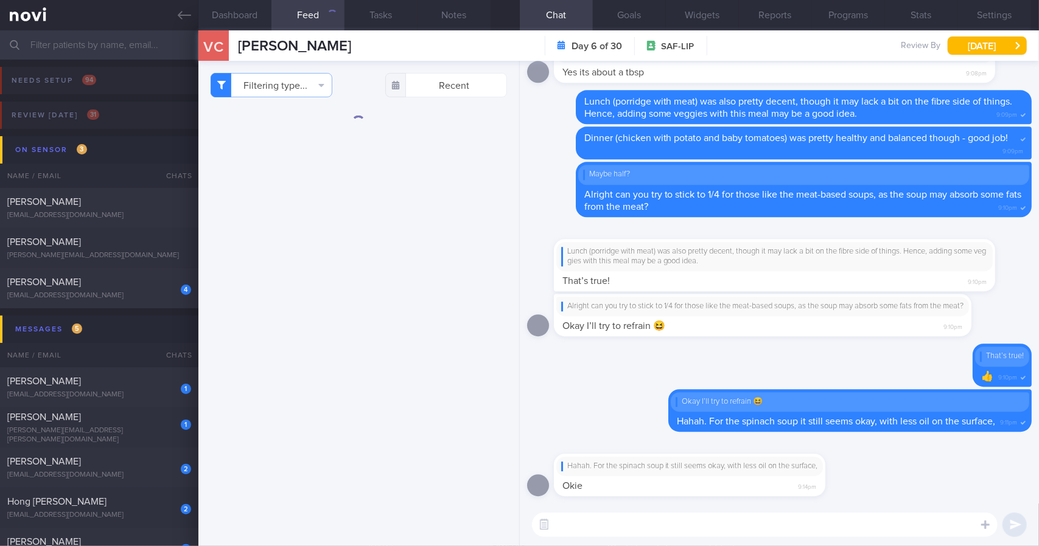
click at [366, 65] on div "Filtering type... Food Activity Glucose Weight Medicine Blood Pressure [MEDICAL…" at bounding box center [358, 304] width 321 height 486
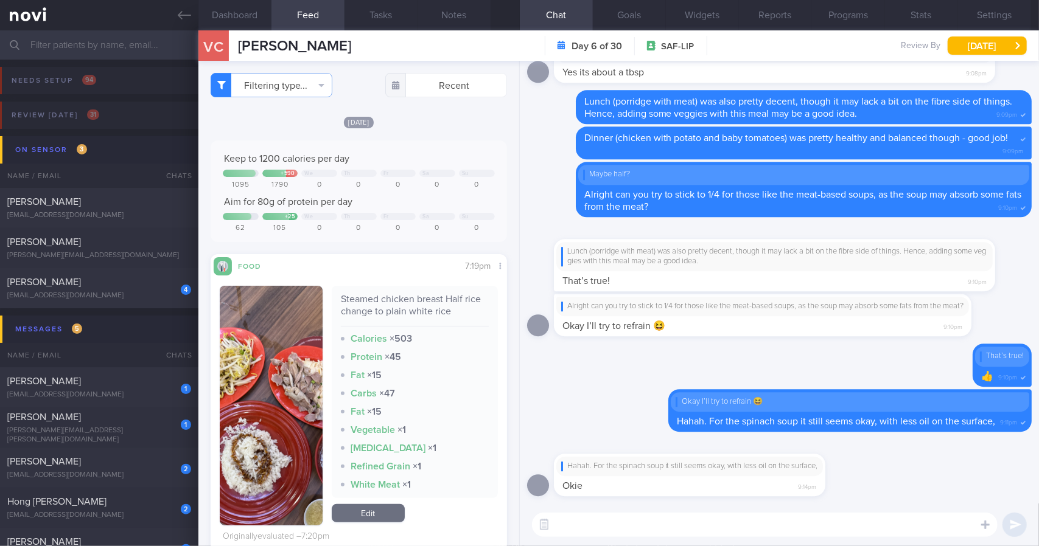
scroll to position [135, 270]
drag, startPoint x: 665, startPoint y: 465, endPoint x: 748, endPoint y: 464, distance: 83.4
click at [748, 464] on div "Hahah. For the spinach soup it still seems okay, with less oil on the surface," at bounding box center [689, 467] width 257 height 10
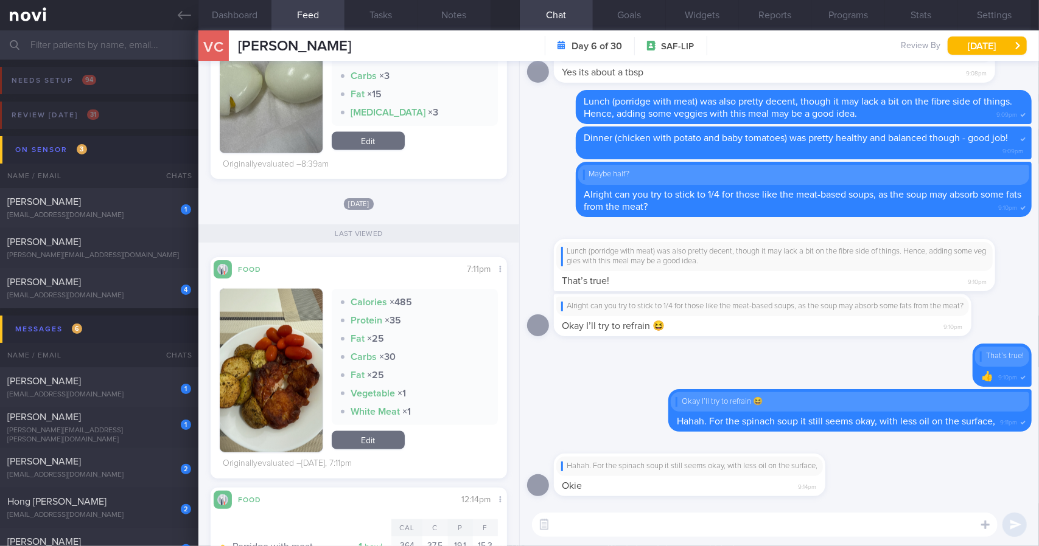
scroll to position [1042, 0]
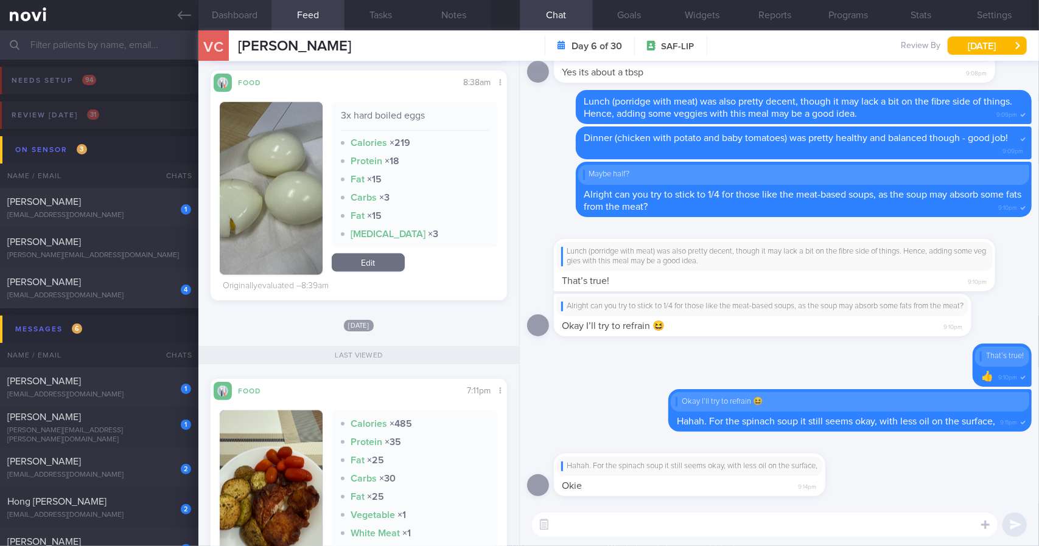
click at [245, 23] on button "Dashboard" at bounding box center [234, 15] width 73 height 30
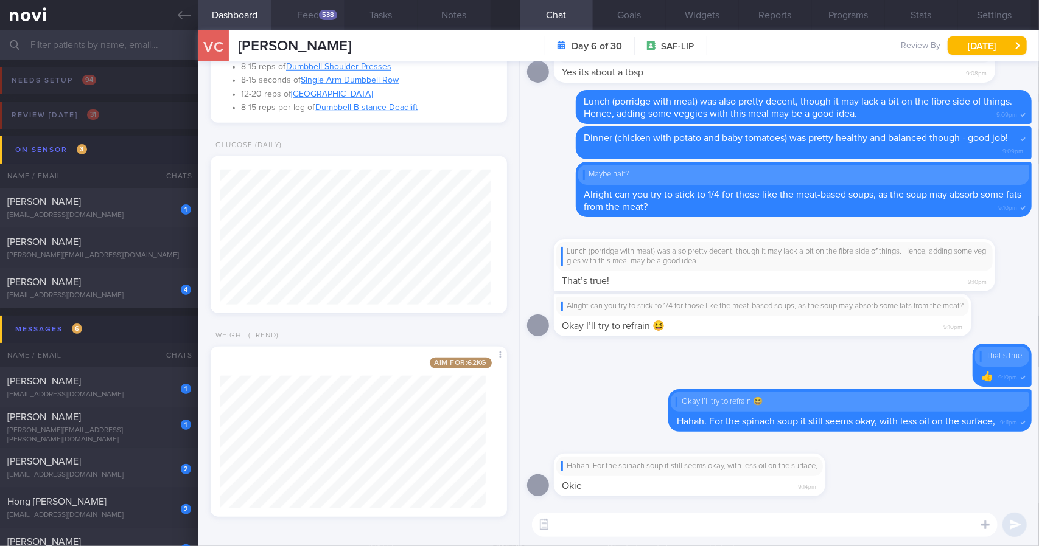
click at [310, 18] on button "Feed 538" at bounding box center [307, 15] width 73 height 30
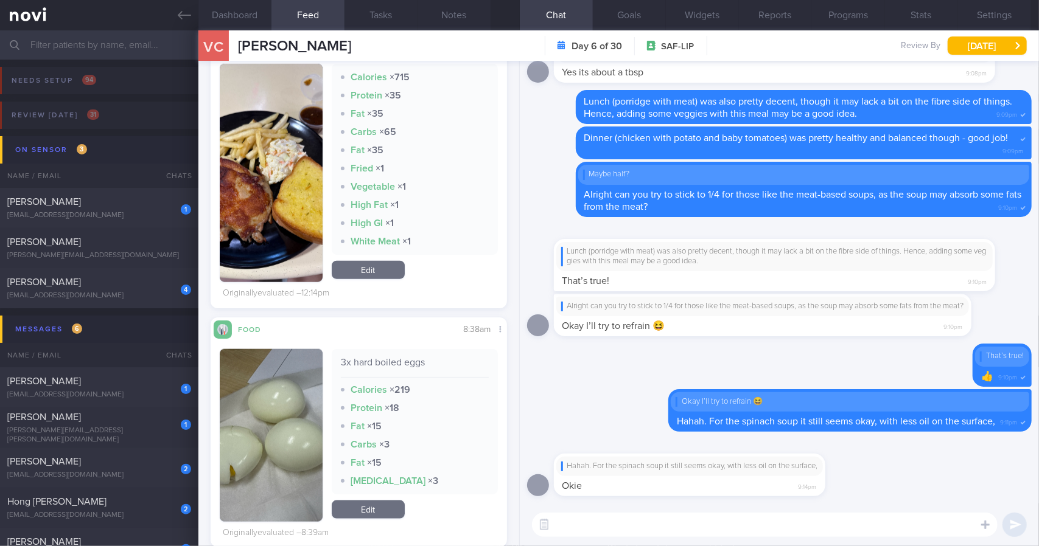
scroll to position [859, 0]
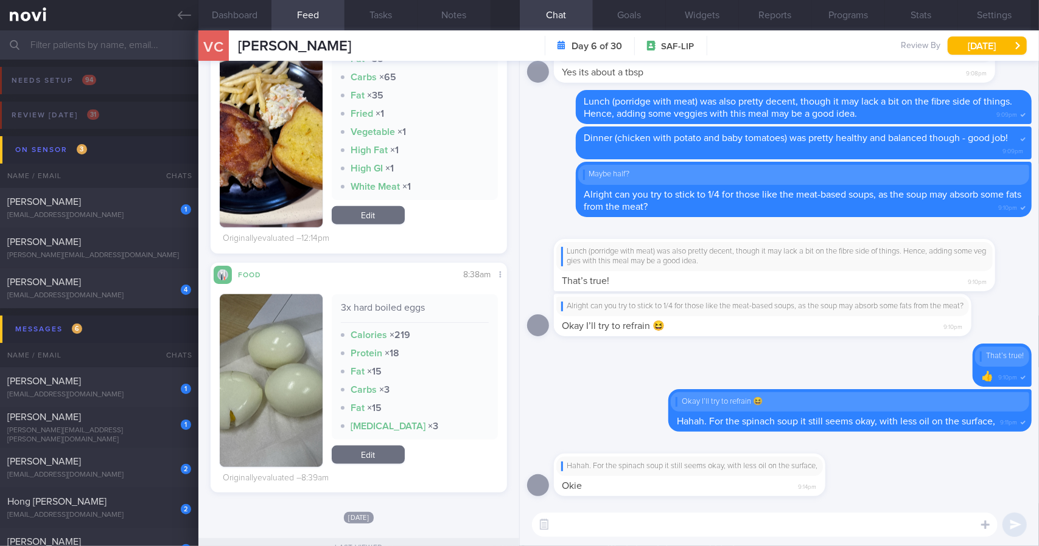
click at [634, 521] on textarea at bounding box center [764, 525] width 465 height 24
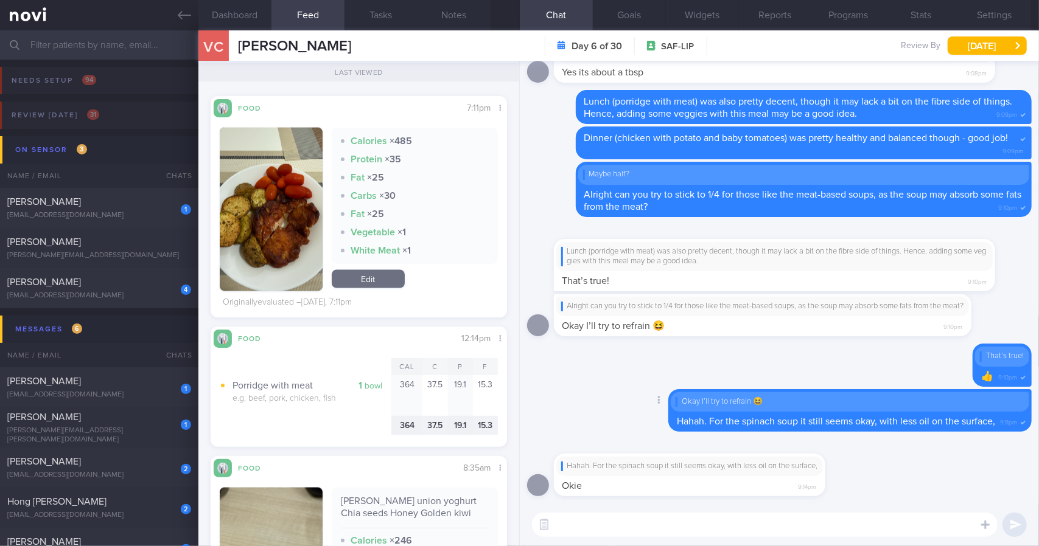
scroll to position [1317, 0]
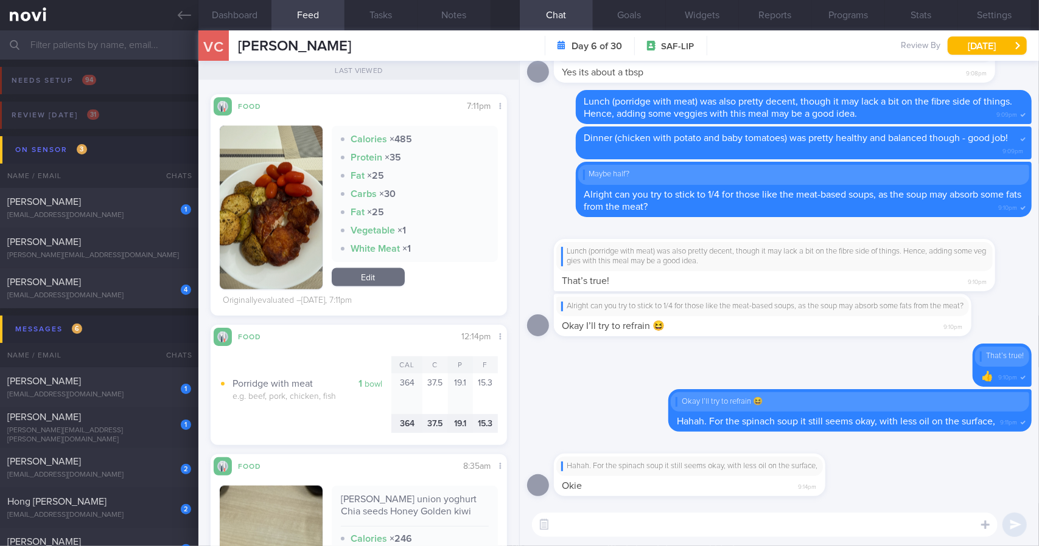
click at [647, 532] on textarea at bounding box center [764, 525] width 465 height 24
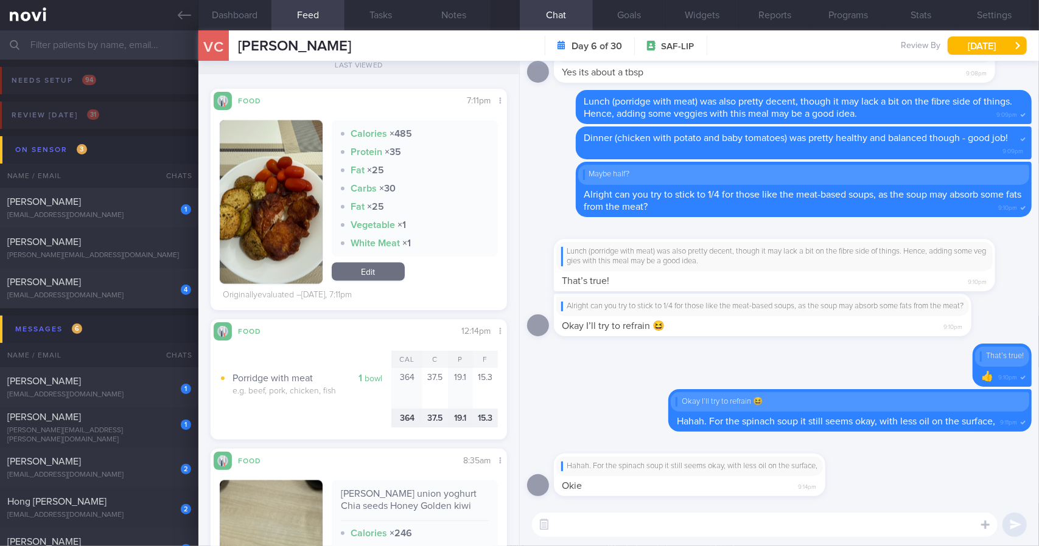
click at [606, 534] on textarea at bounding box center [764, 525] width 465 height 24
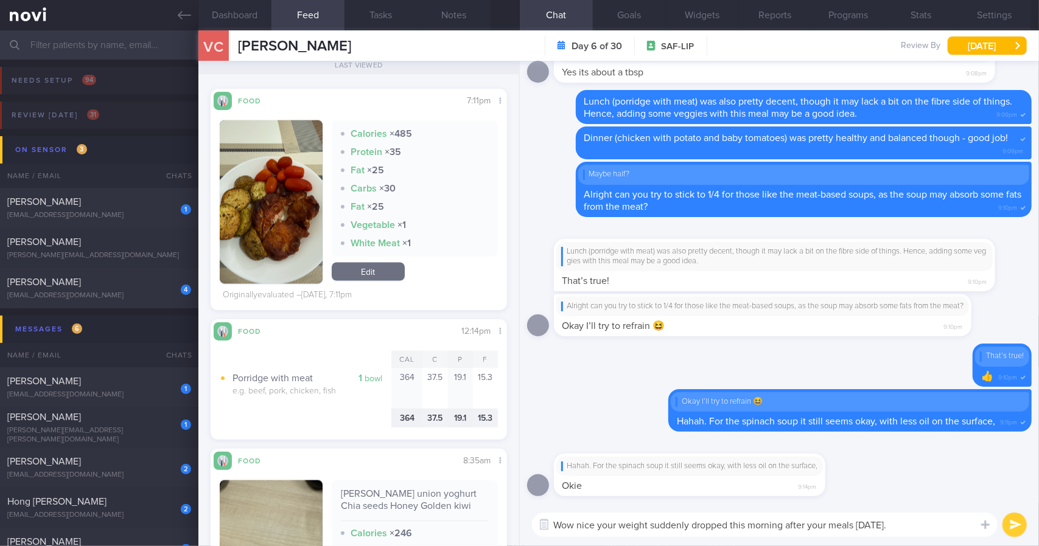
type textarea "Wow nice your weight suddenly dropped this morning after your meals [DATE]."
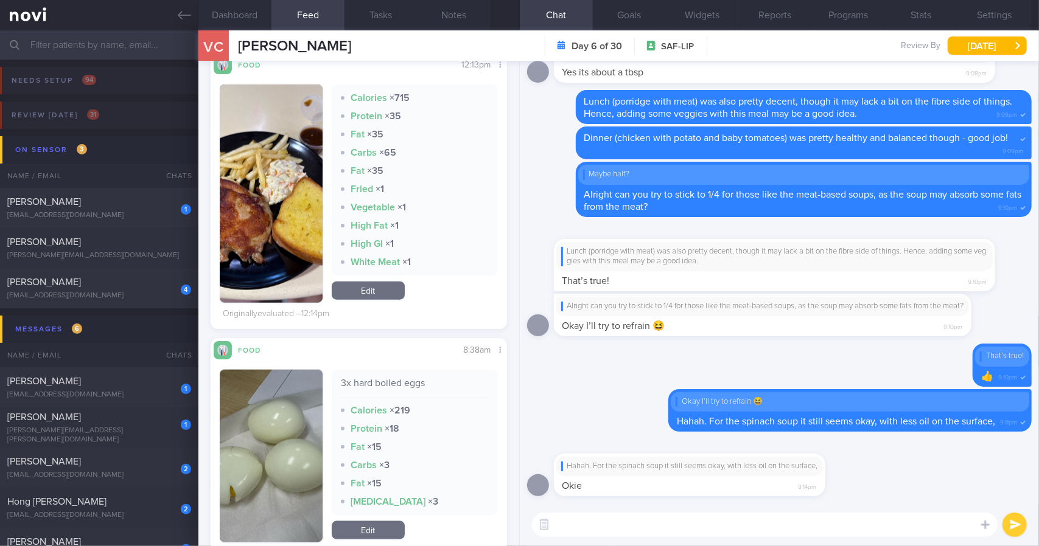
scroll to position [0, 0]
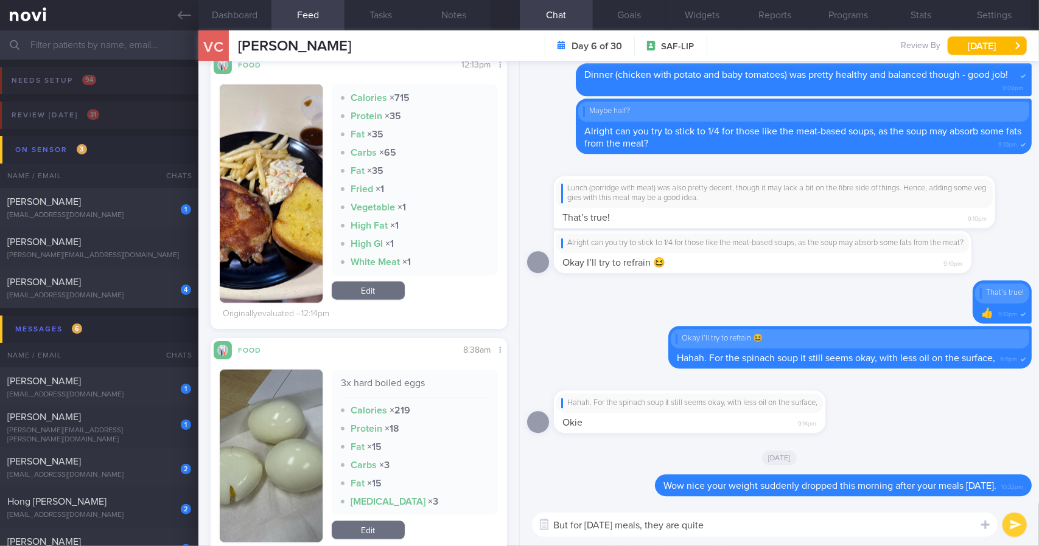
click at [727, 524] on textarea "But for [DATE] meals, they are quite" at bounding box center [764, 525] width 465 height 24
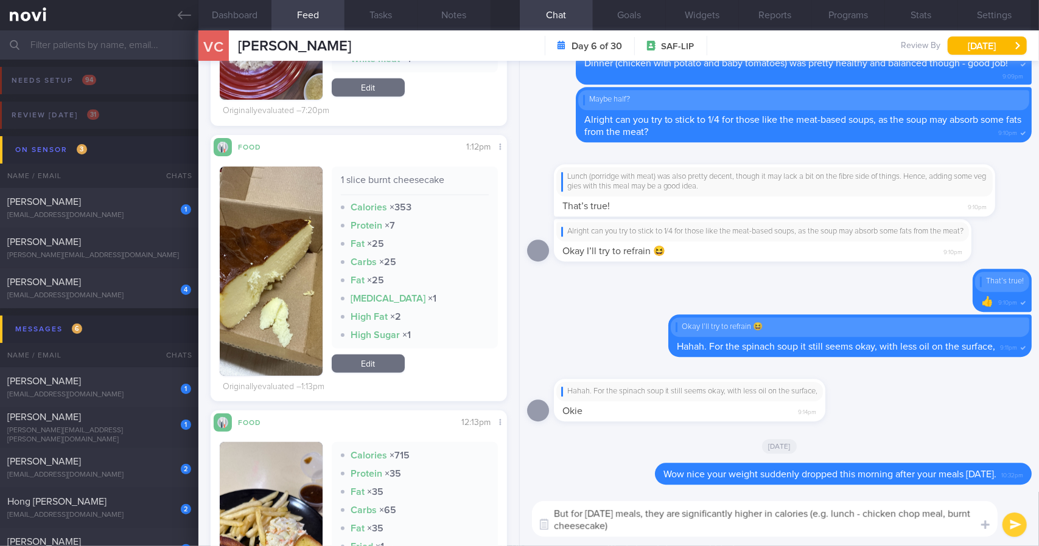
type textarea "But for [DATE] meals, they are significantly higher in calories (e.g. lunch - c…"
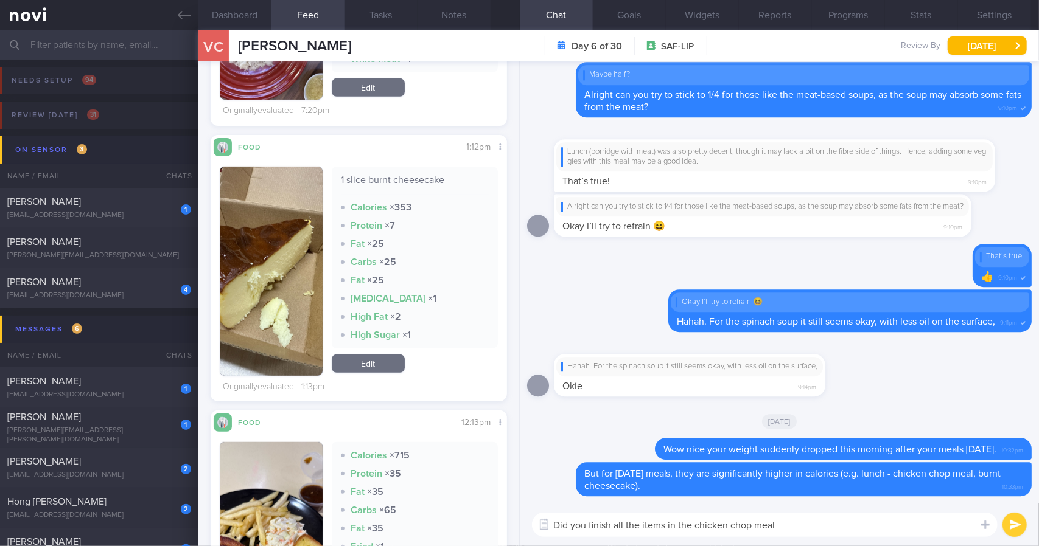
type textarea "Did you finish all the items in the chicken chop meal?"
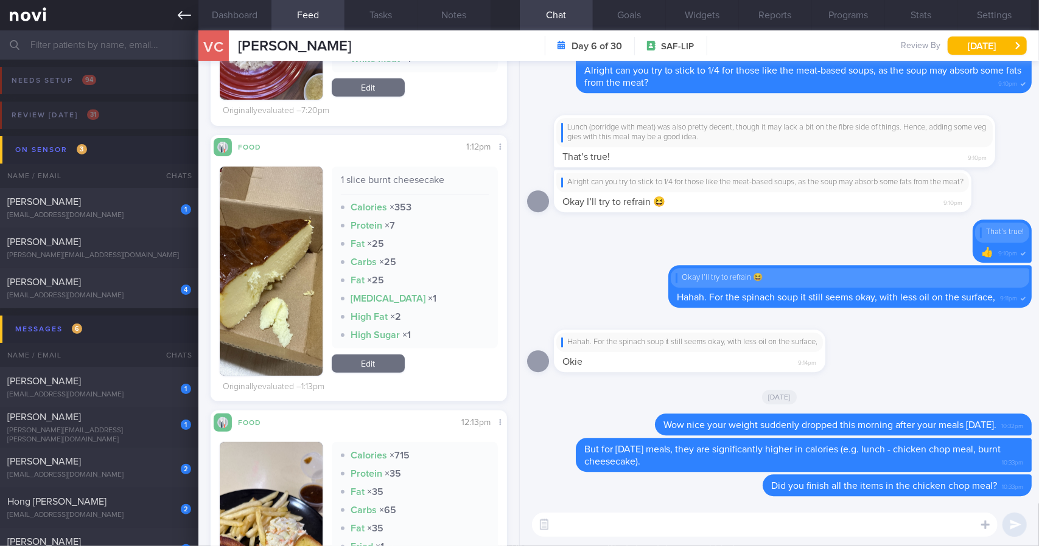
click at [195, 15] on link at bounding box center [99, 15] width 198 height 30
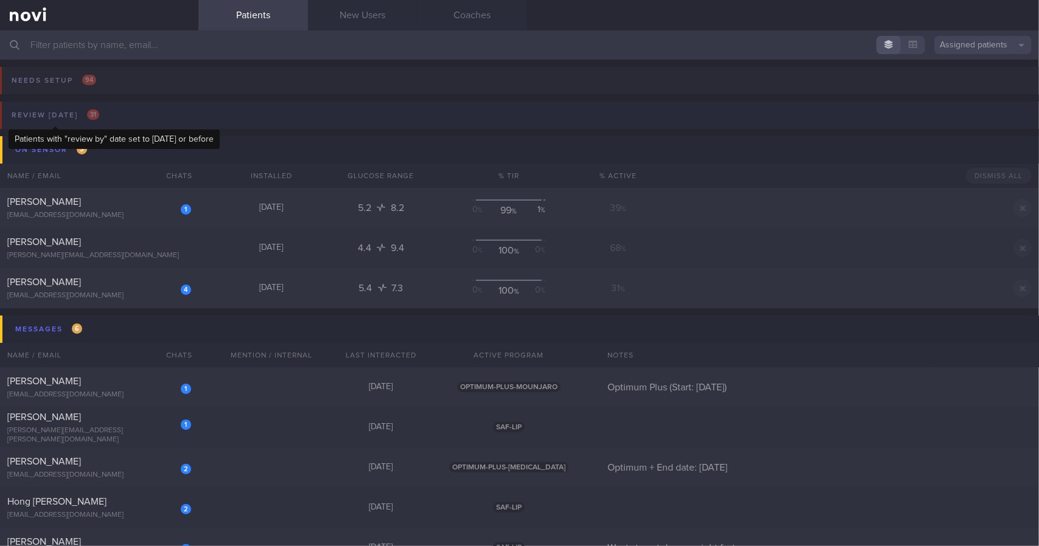
click at [103, 111] on button "Review [DATE] 31" at bounding box center [517, 119] width 1042 height 35
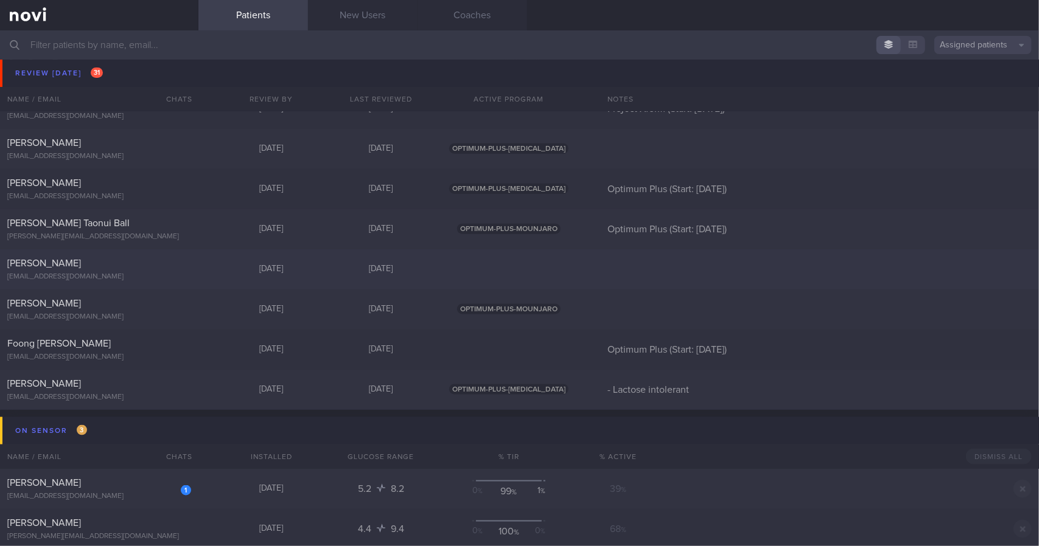
scroll to position [913, 0]
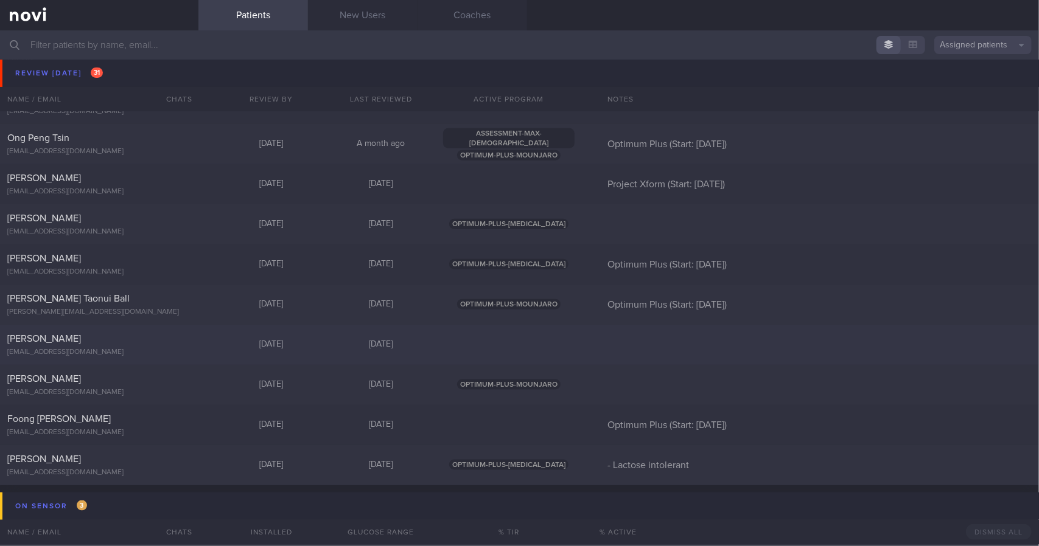
click at [137, 347] on div "[PERSON_NAME] [EMAIL_ADDRESS][DOMAIN_NAME]" at bounding box center [99, 345] width 198 height 24
select select "8"
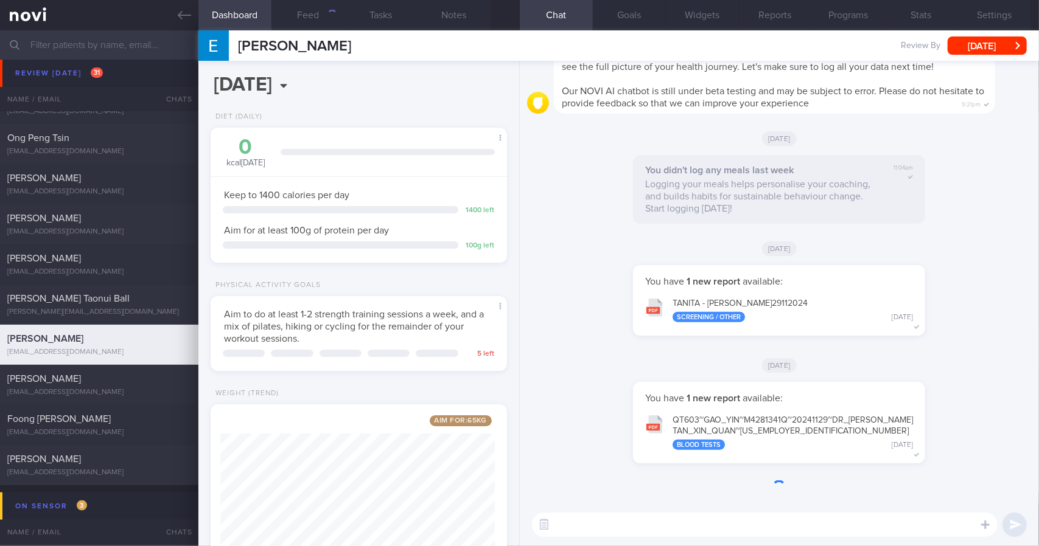
scroll to position [150, 265]
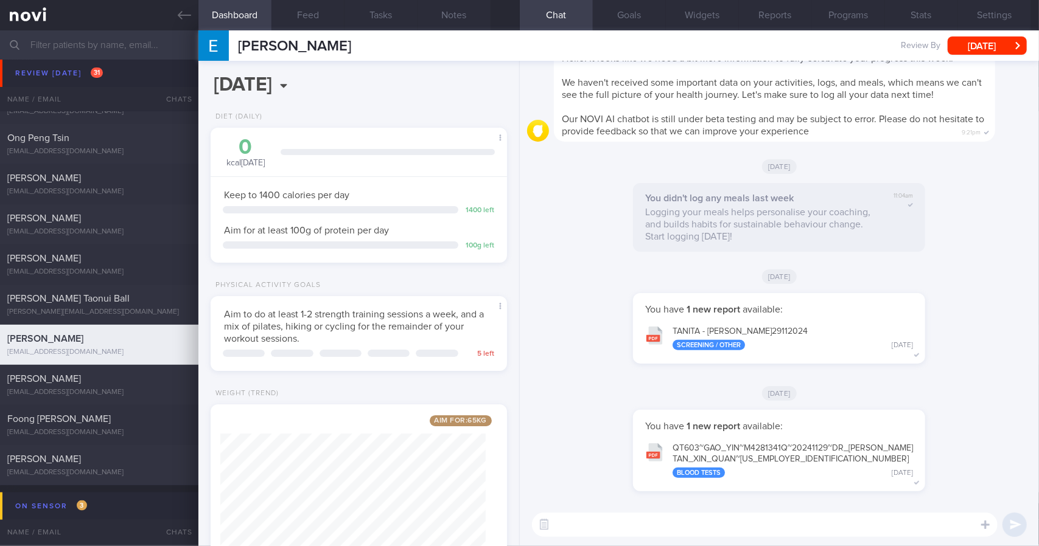
click at [582, 519] on textarea at bounding box center [764, 525] width 465 height 24
click at [997, 52] on button "[DATE]" at bounding box center [986, 46] width 79 height 18
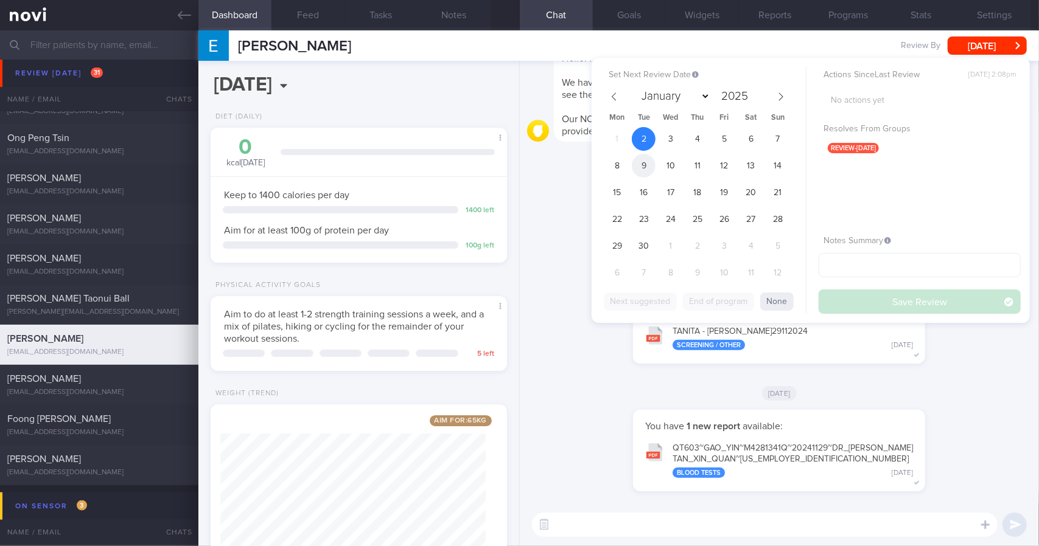
click at [650, 173] on span "9" at bounding box center [644, 166] width 24 height 24
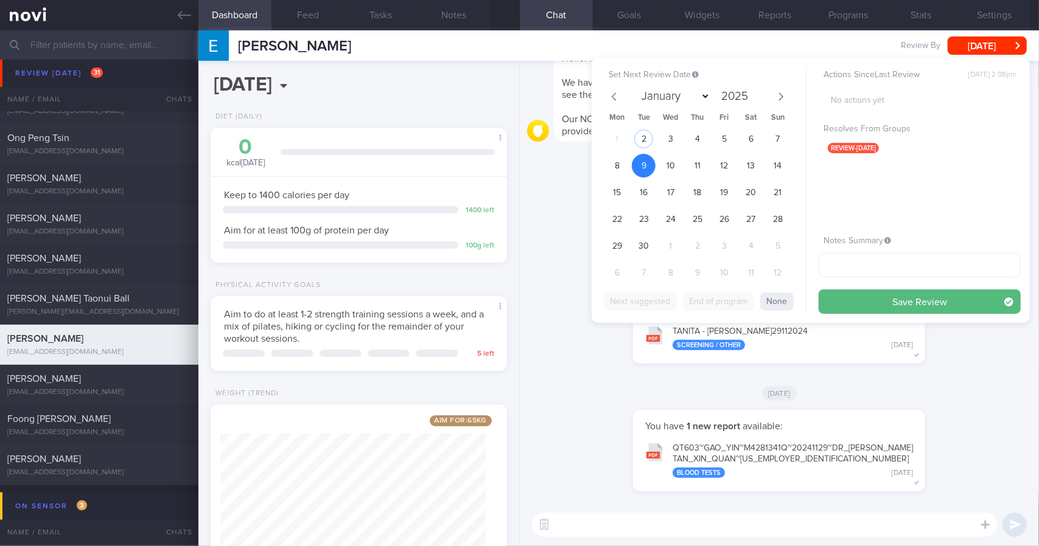
click at [886, 302] on button "Save Review" at bounding box center [919, 302] width 202 height 24
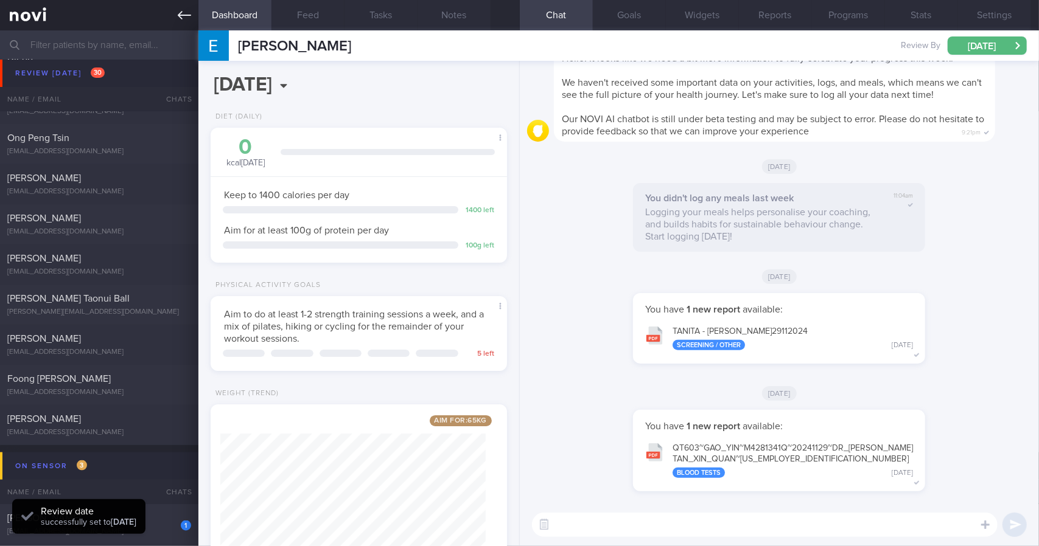
click at [184, 23] on link at bounding box center [99, 15] width 198 height 30
